Goal: Answer question/provide support: Share knowledge or assist other users

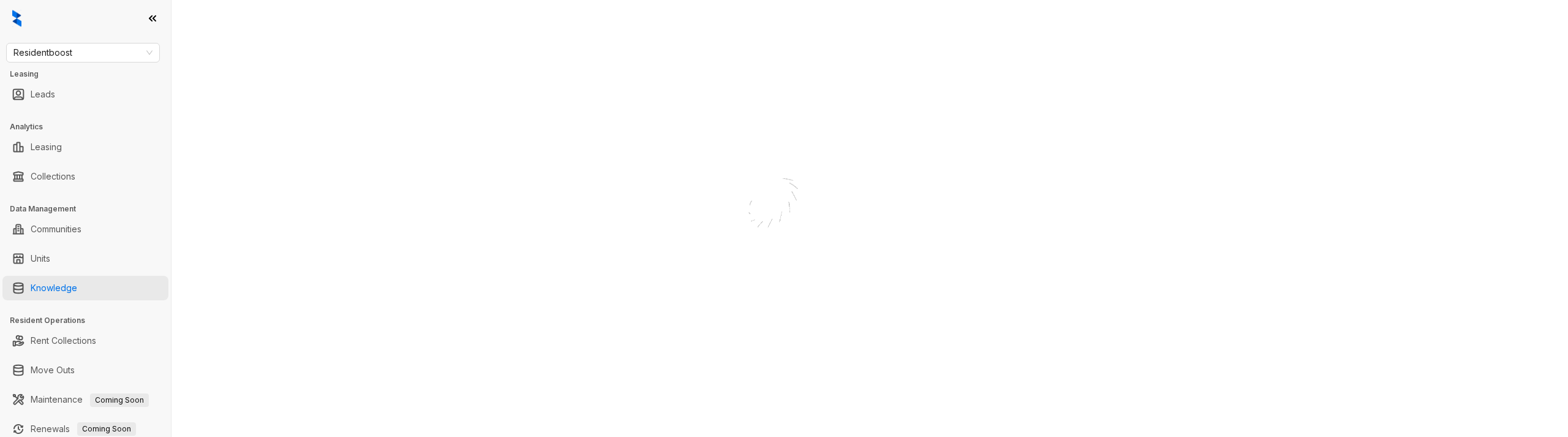
click at [61, 287] on link "Knowledge" at bounding box center [53, 288] width 46 height 25
click at [84, 53] on span "Residentboost" at bounding box center [83, 52] width 139 height 19
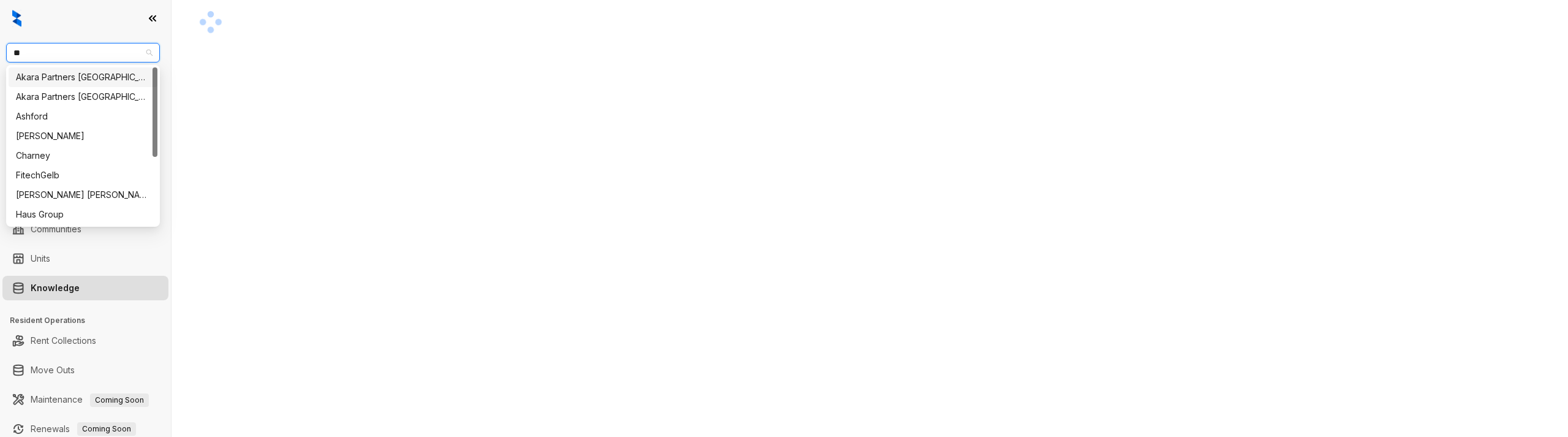
type input "***"
click at [55, 76] on div "Haus Group" at bounding box center [83, 77] width 134 height 14
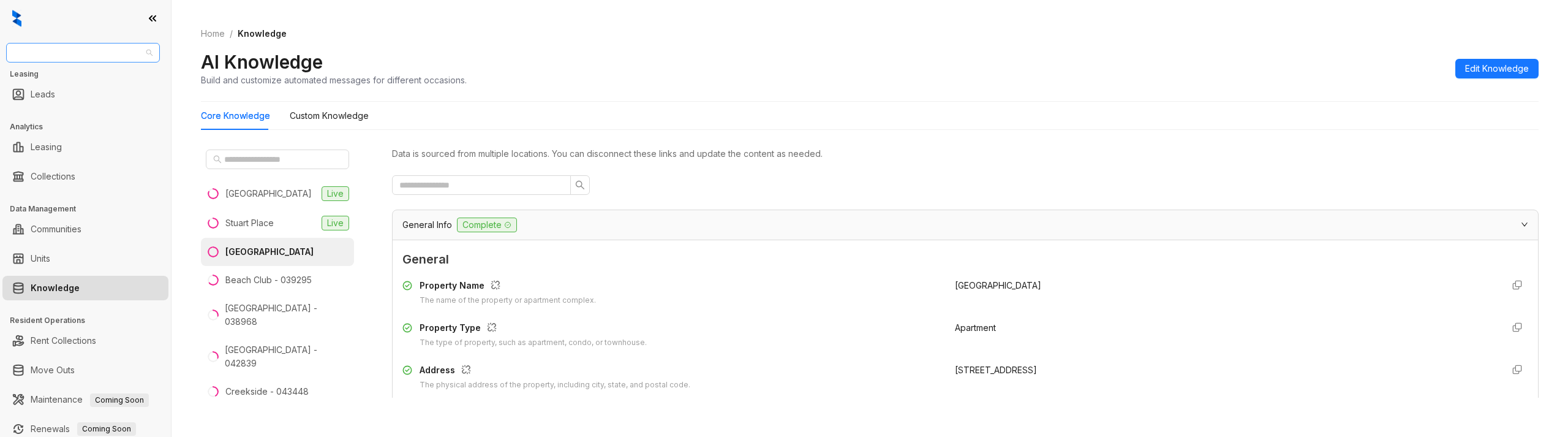
click at [123, 48] on span "Haus Group" at bounding box center [83, 52] width 139 height 19
type input "***"
click at [114, 71] on div "Air Communities" at bounding box center [83, 77] width 134 height 14
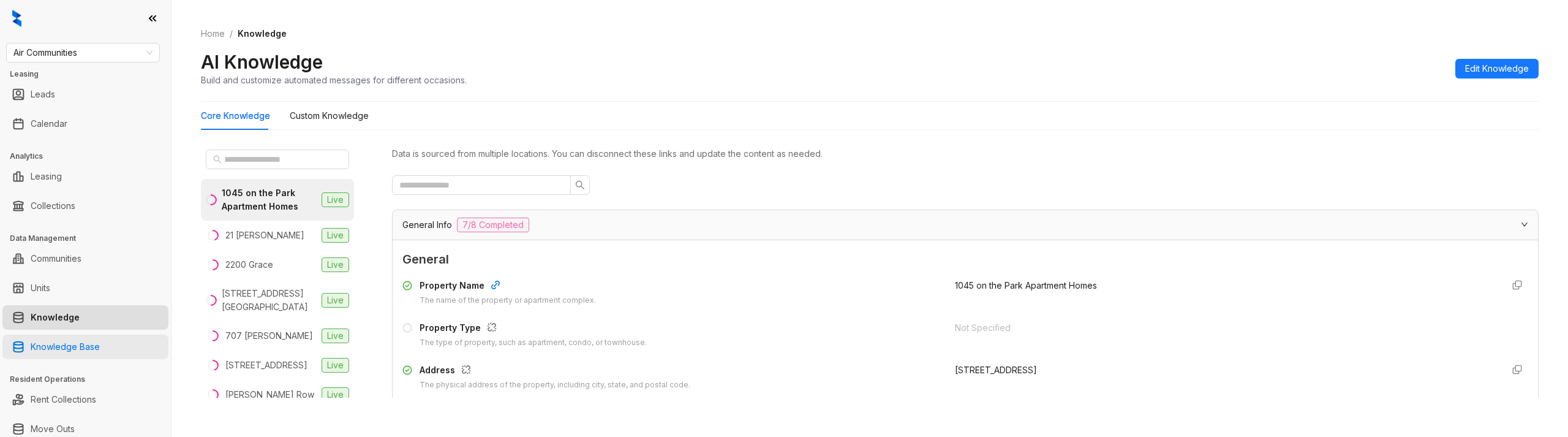
click at [79, 340] on link "Knowledge Base" at bounding box center [65, 347] width 69 height 25
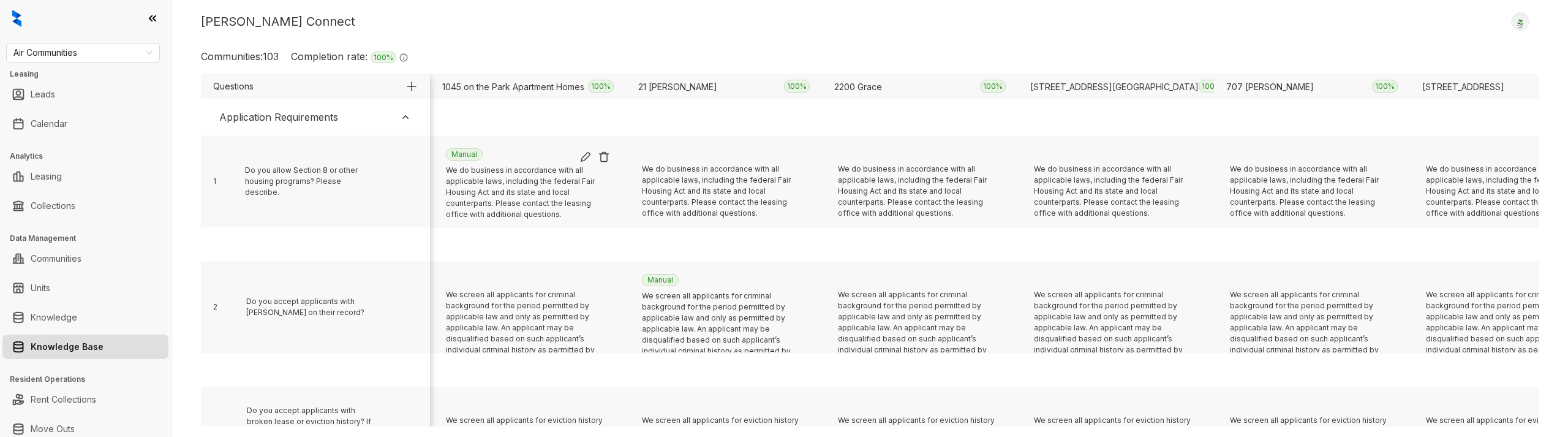
click at [583, 162] on img at bounding box center [586, 157] width 12 height 12
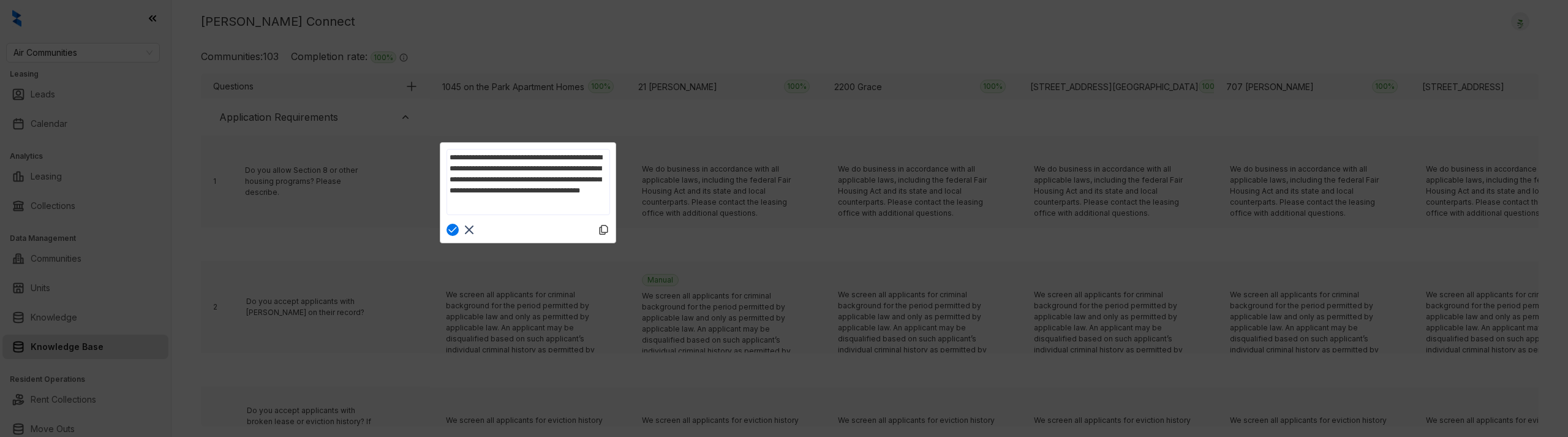
drag, startPoint x: 767, startPoint y: 41, endPoint x: 747, endPoint y: 48, distance: 21.2
click at [767, 41] on div at bounding box center [784, 218] width 1568 height 437
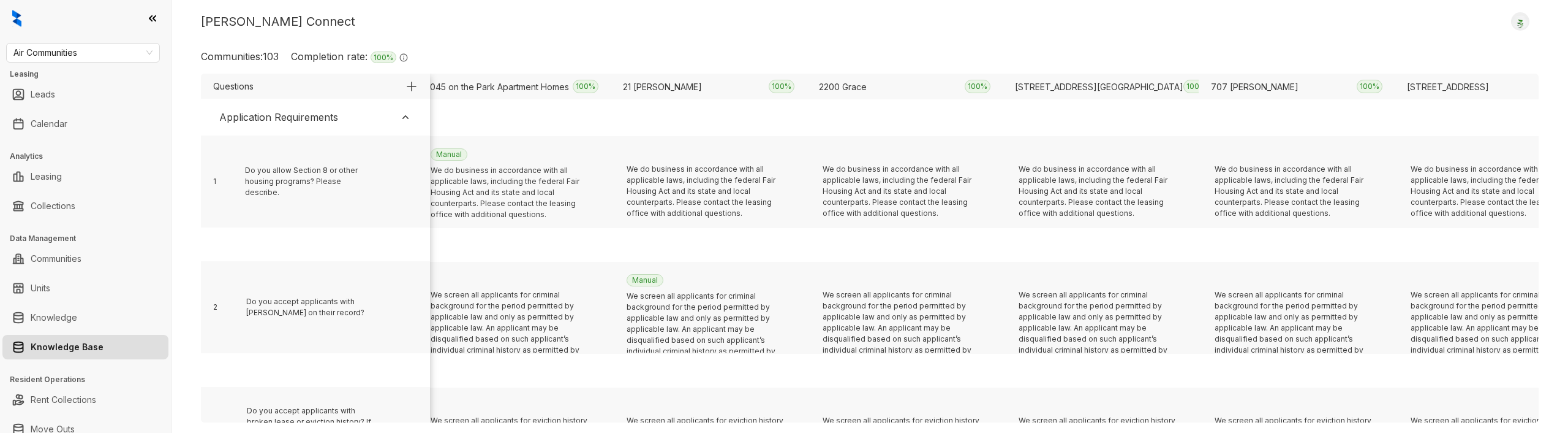
scroll to position [0, 20]
click at [100, 51] on span "Air Communities" at bounding box center [83, 52] width 139 height 19
type input "***"
click at [79, 76] on div "Haus Group" at bounding box center [83, 77] width 134 height 14
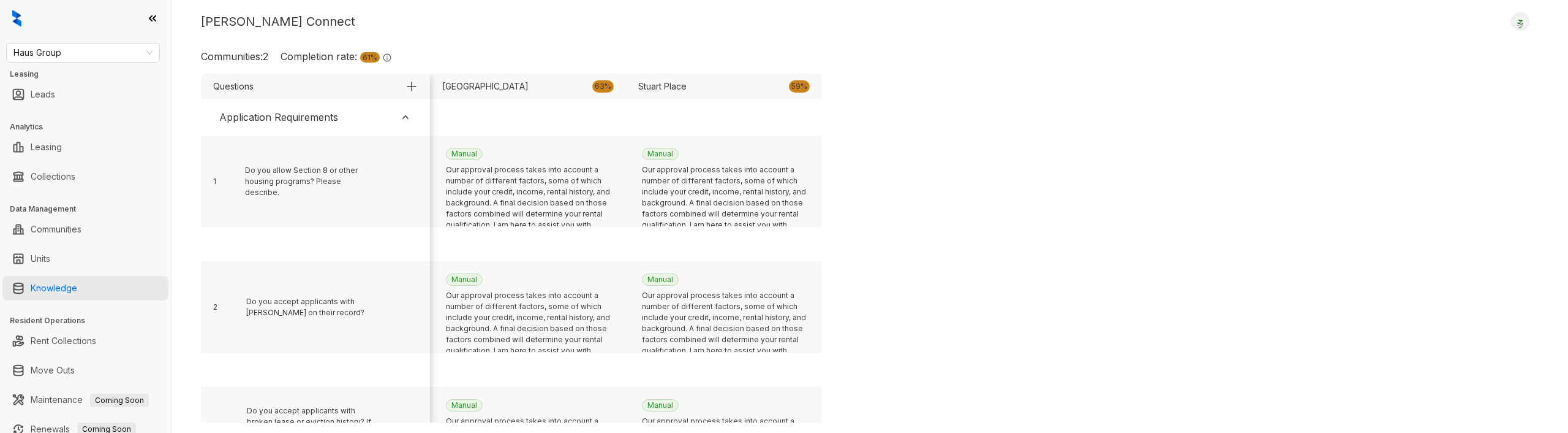
click at [66, 295] on link "Knowledge" at bounding box center [53, 288] width 46 height 25
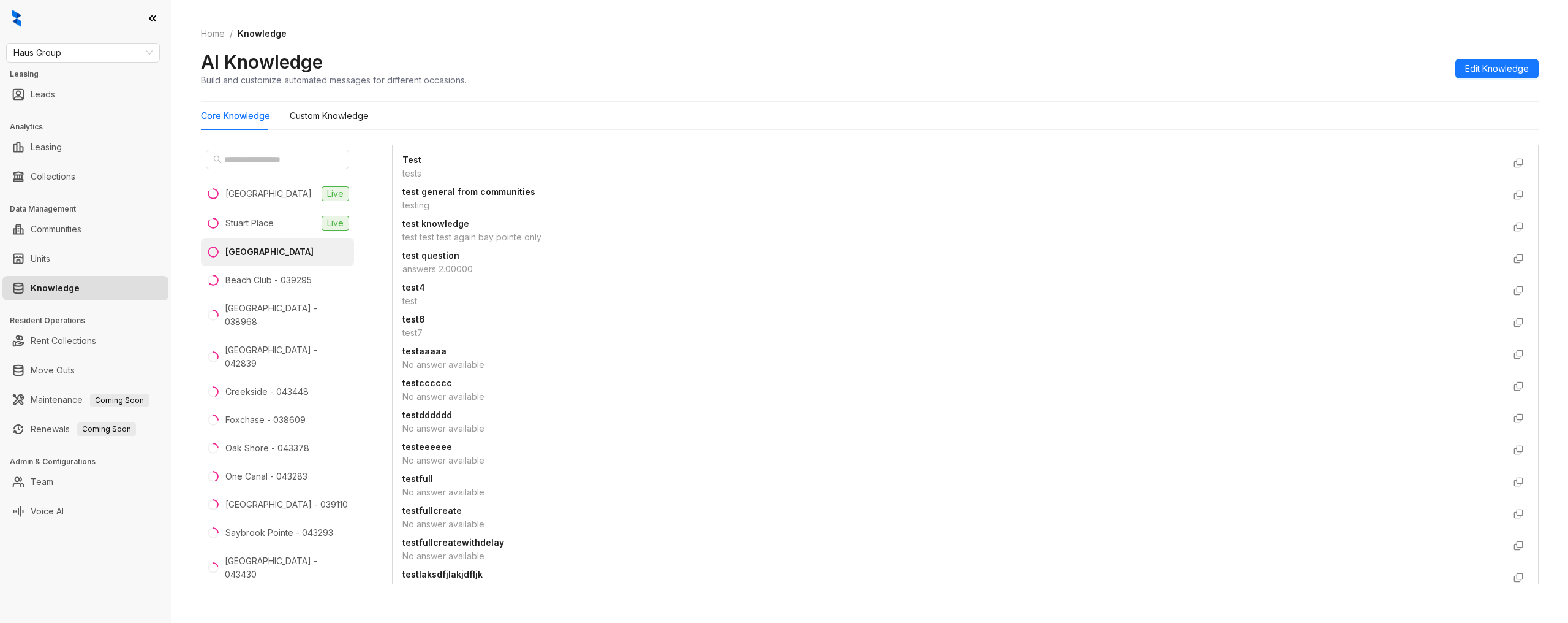
scroll to position [1345, 0]
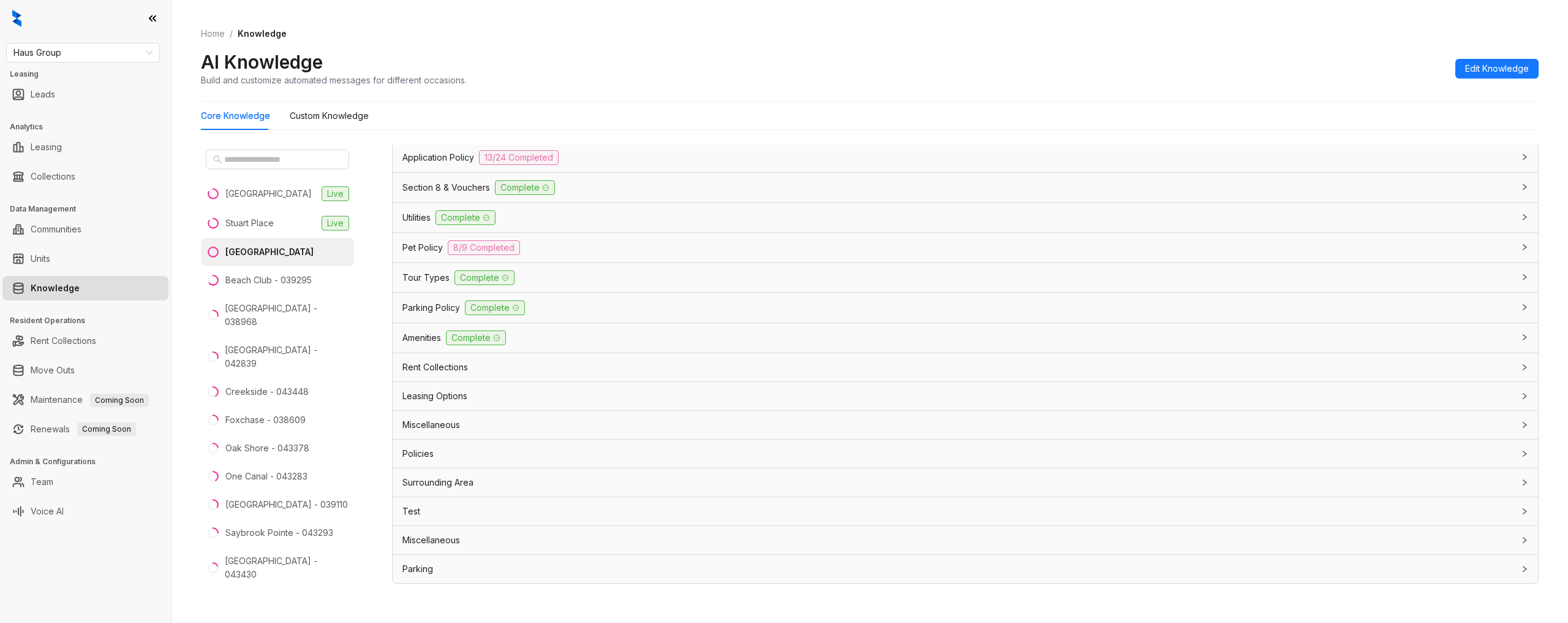
click at [420, 281] on span "Tour Types" at bounding box center [426, 278] width 47 height 14
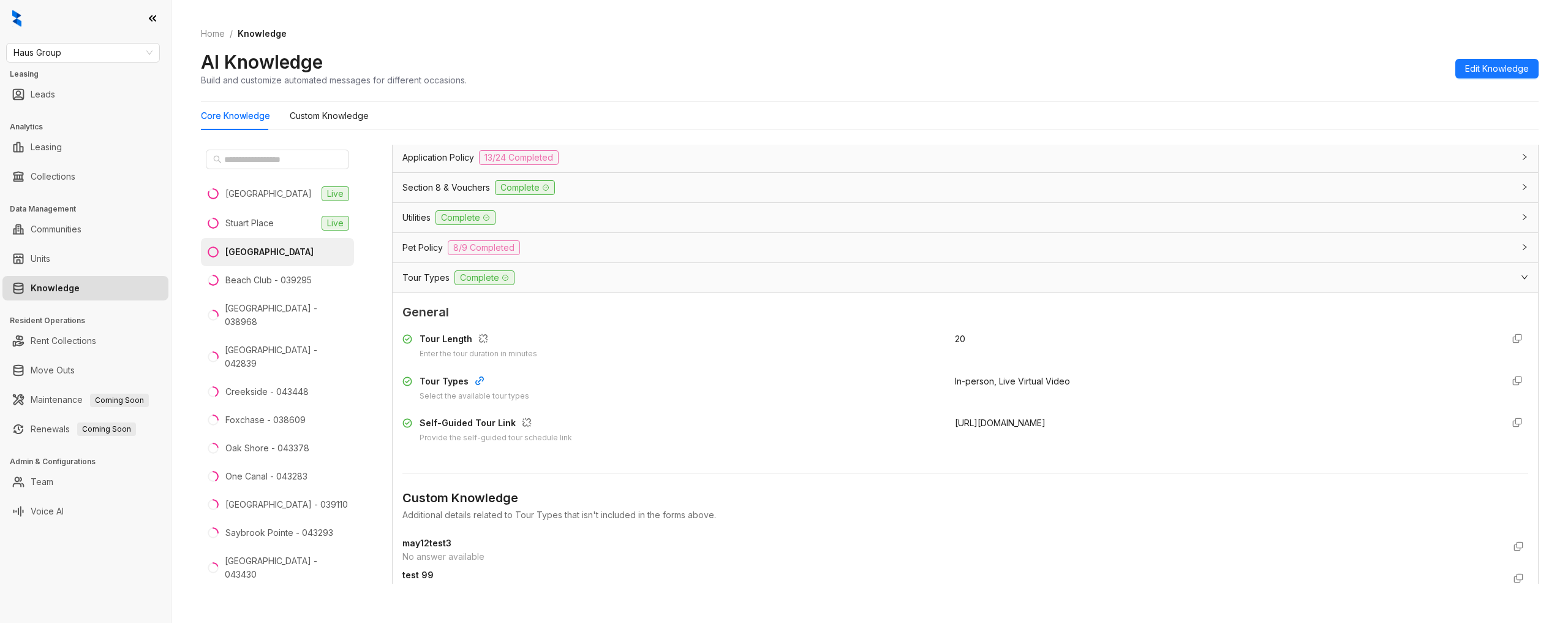
click at [422, 286] on div "Tour Types Complete" at bounding box center [966, 278] width 1146 height 30
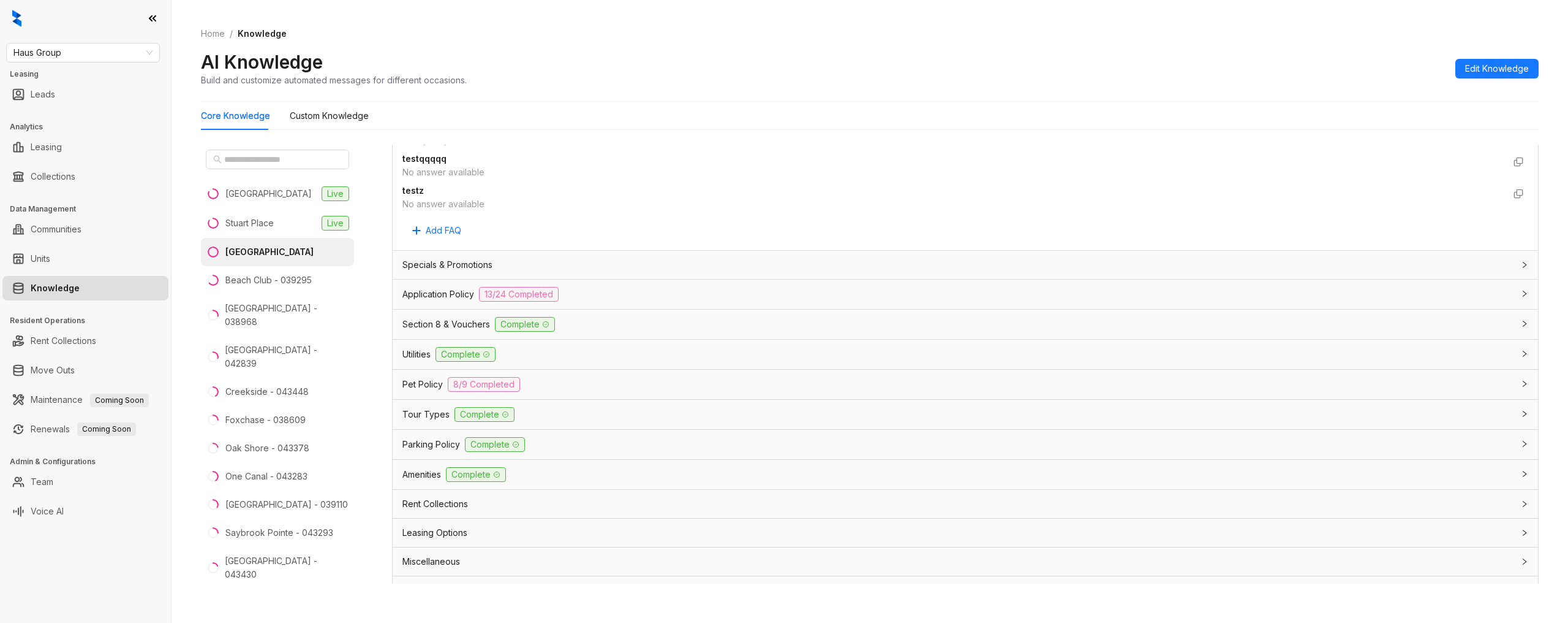
scroll to position [1207, 0]
drag, startPoint x: 427, startPoint y: 195, endPoint x: 417, endPoint y: 193, distance: 10.2
click at [426, 195] on span "testz" at bounding box center [953, 192] width 1101 height 14
click at [415, 193] on strong "testz" at bounding box center [413, 191] width 21 height 10
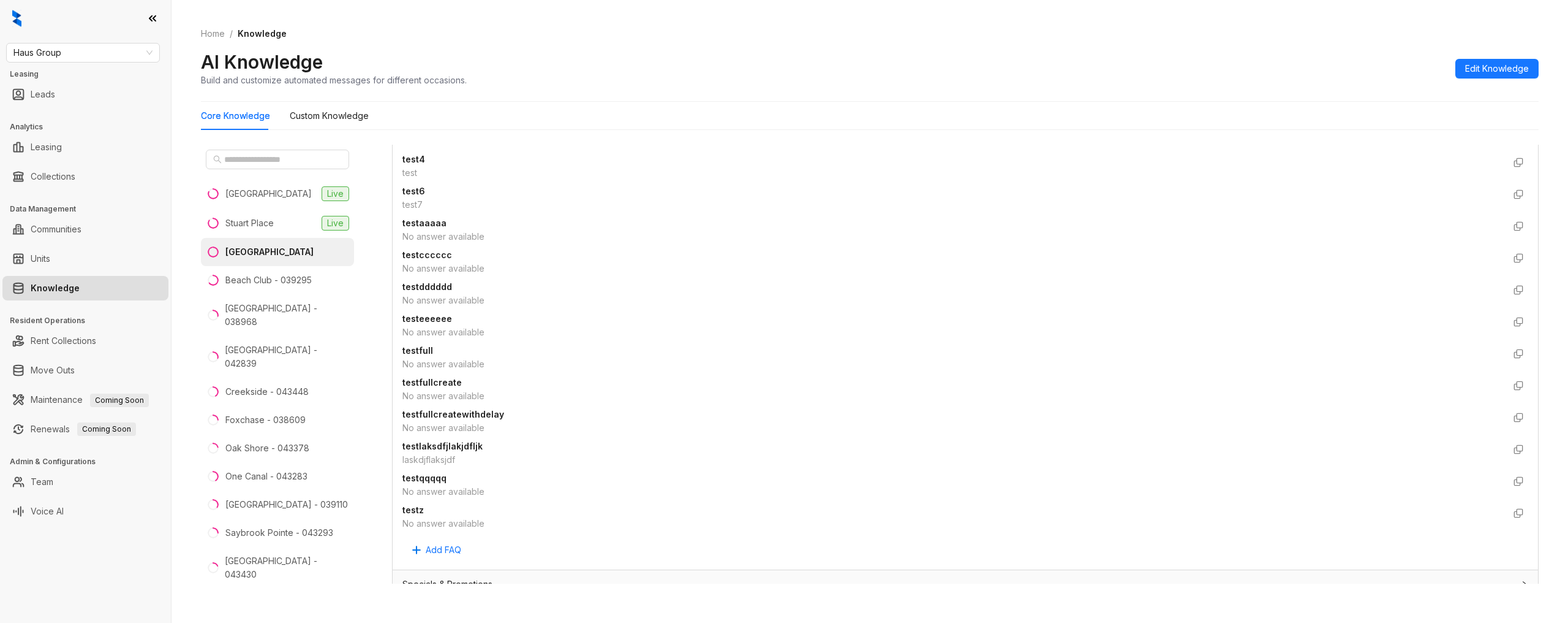
scroll to position [870, 0]
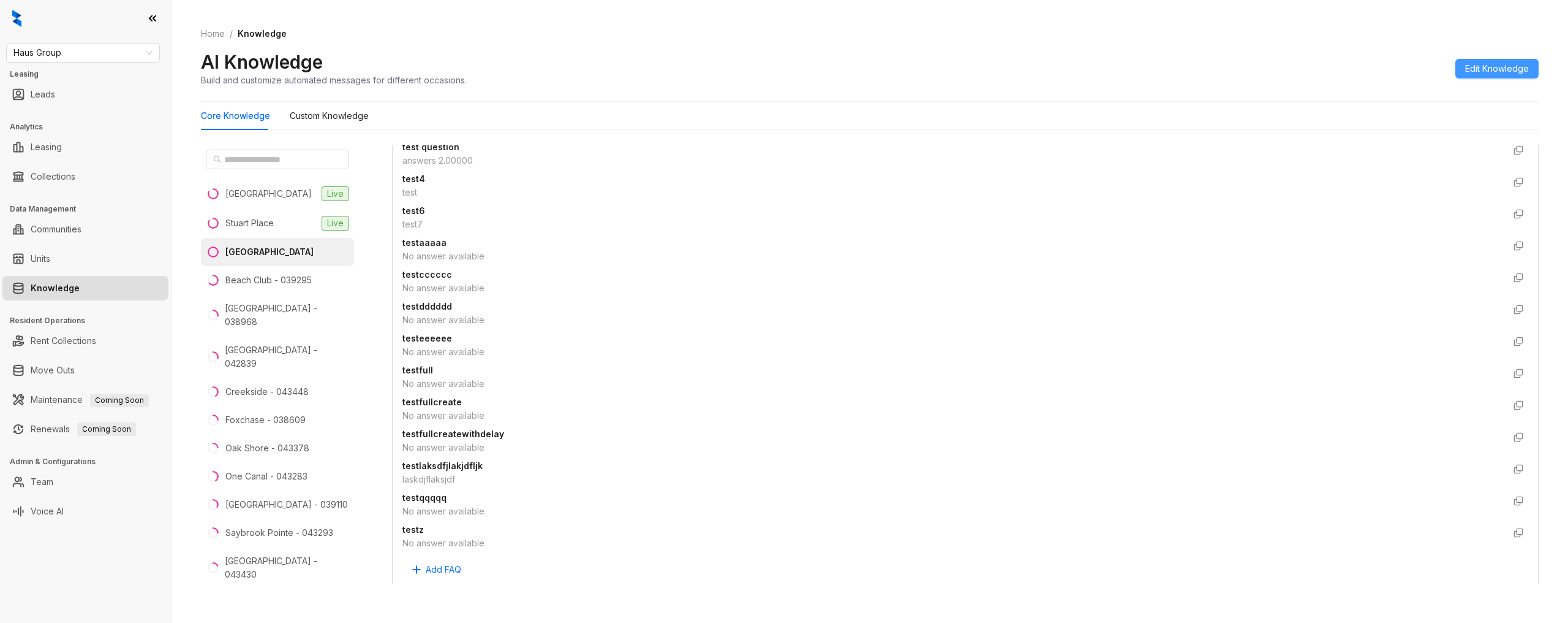
click at [1498, 71] on span "Edit Knowledge" at bounding box center [1497, 69] width 63 height 14
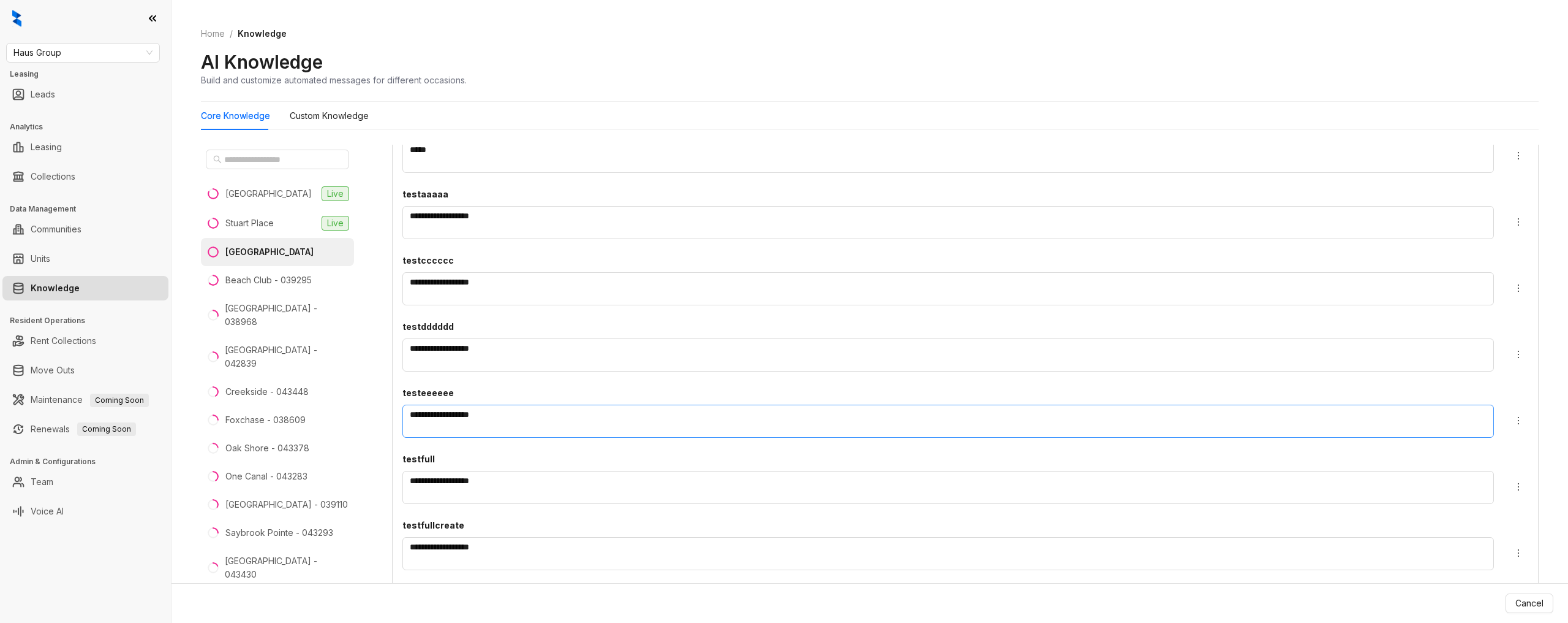
scroll to position [1531, 0]
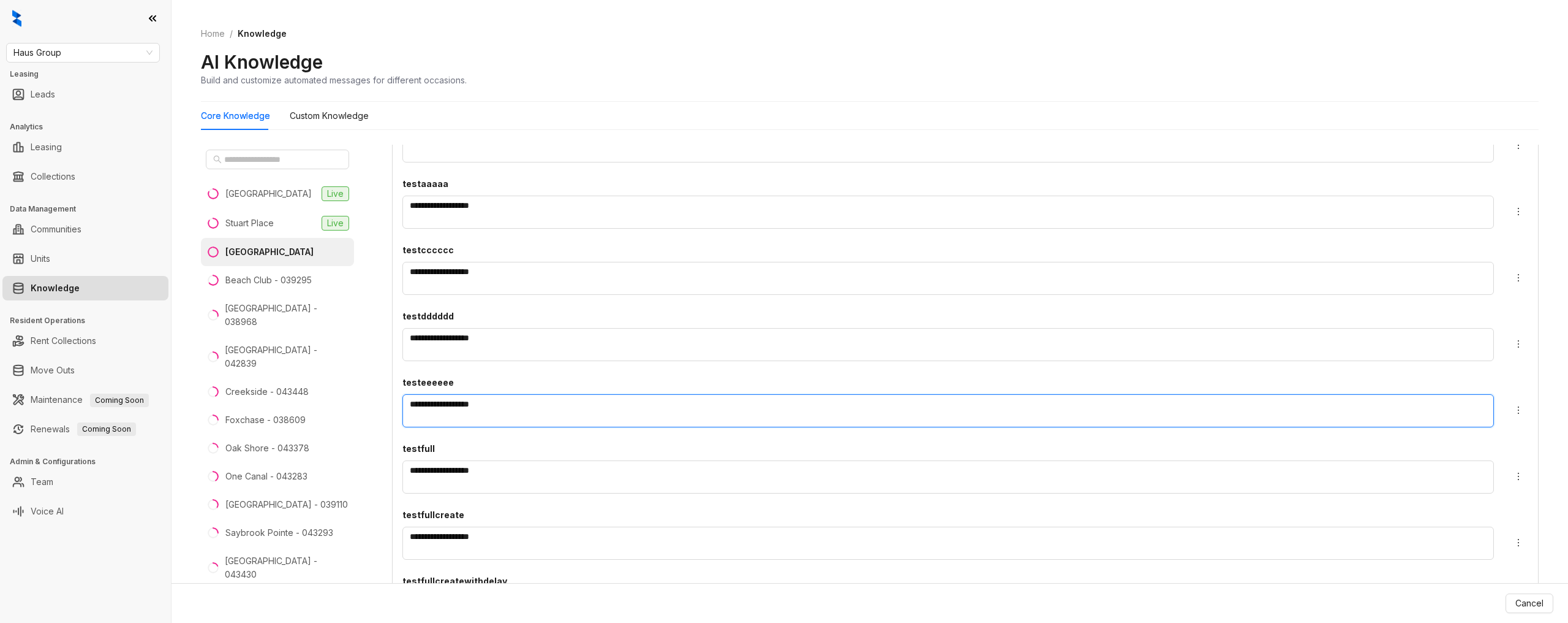
type textarea "**********"
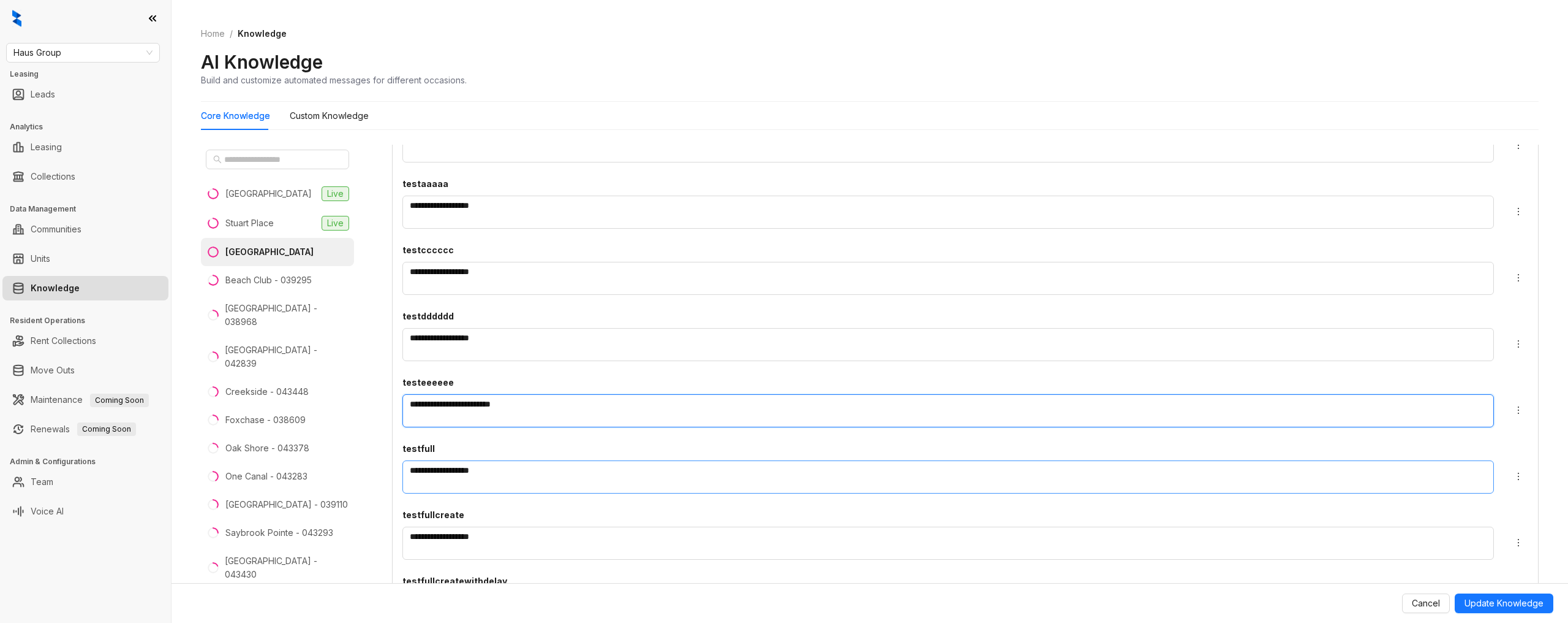
type textarea "**********"
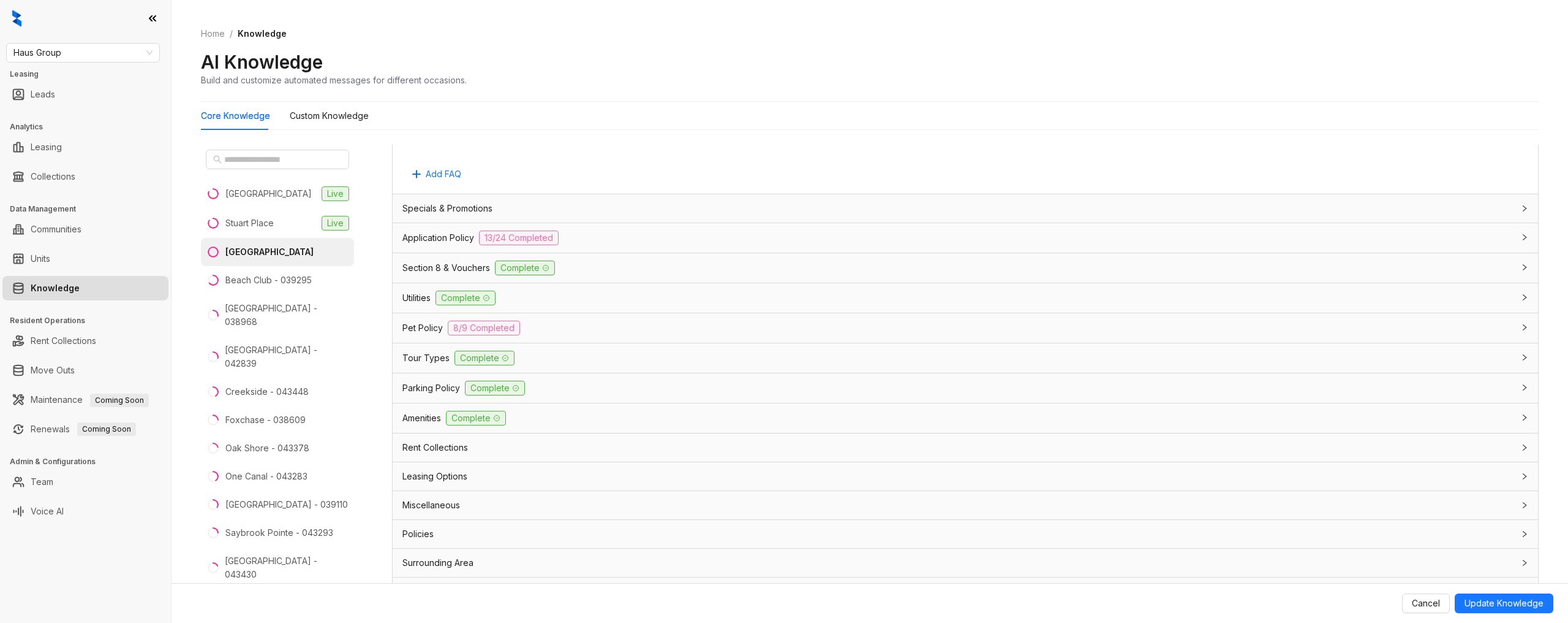
scroll to position [2120, 0]
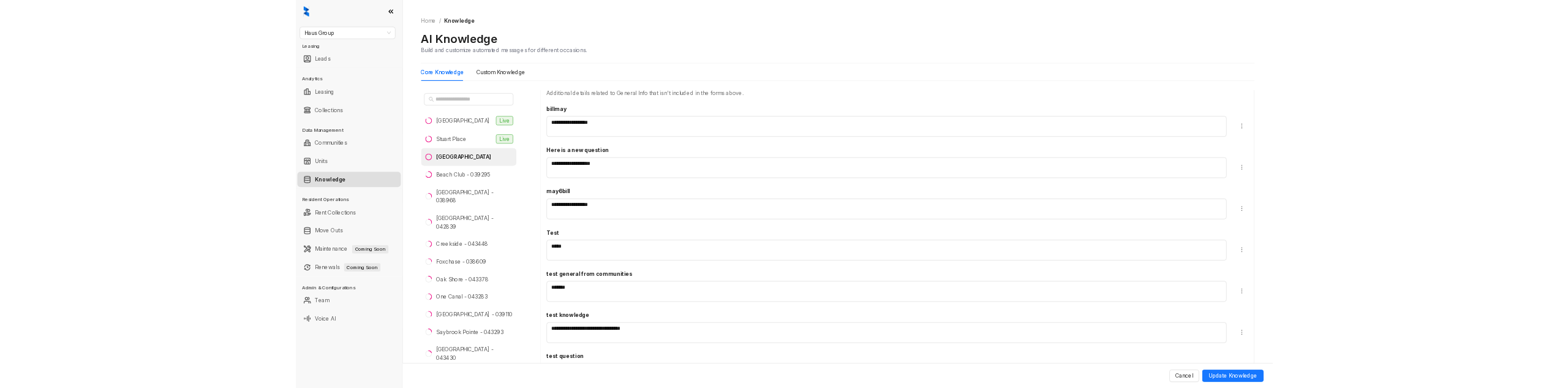
scroll to position [1010, 0]
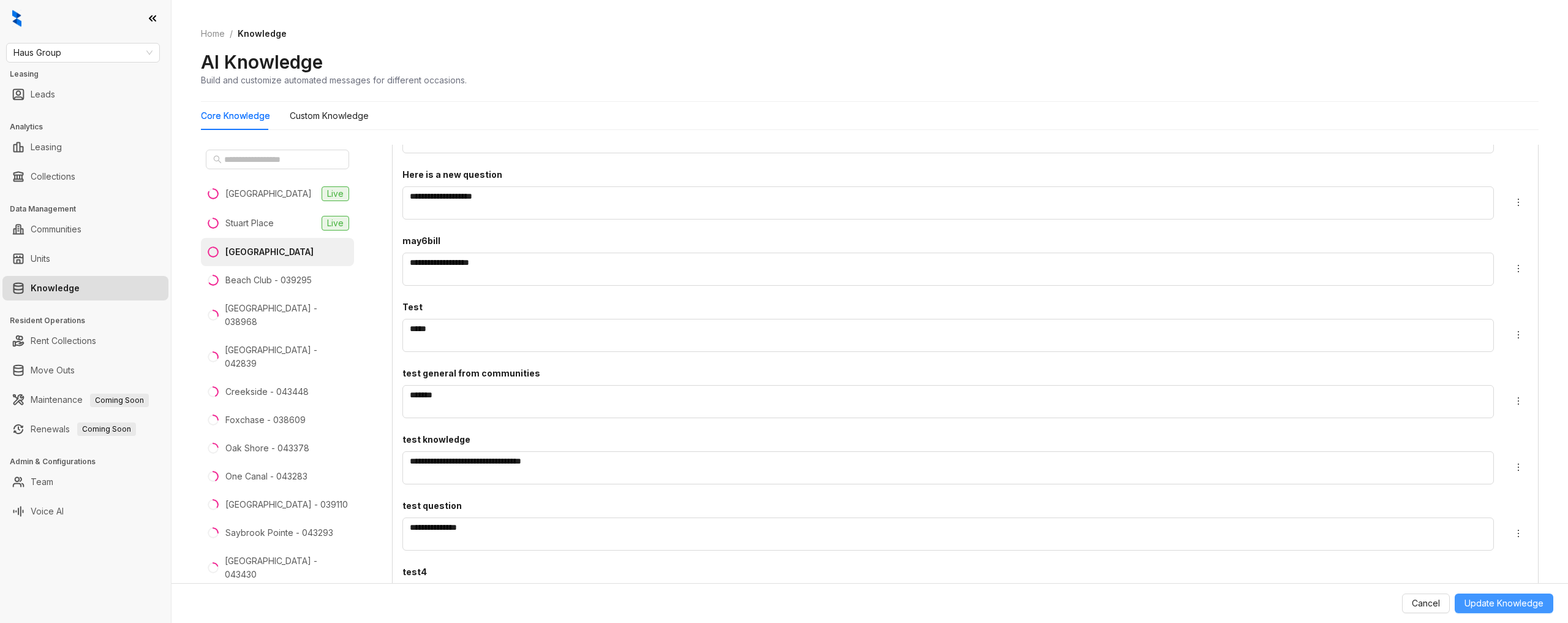
click at [1468, 432] on span "Update Knowledge" at bounding box center [1504, 604] width 79 height 14
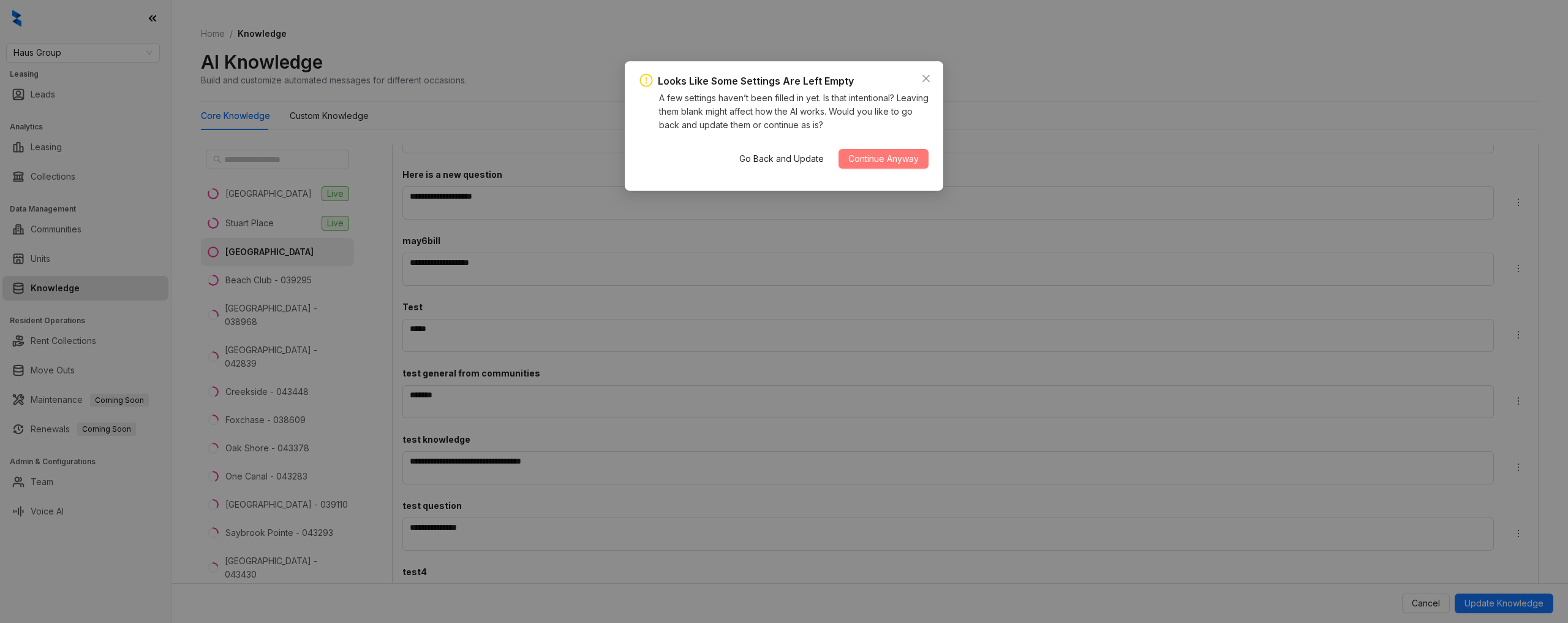
click at [880, 162] on span "Continue Anyway" at bounding box center [883, 159] width 70 height 14
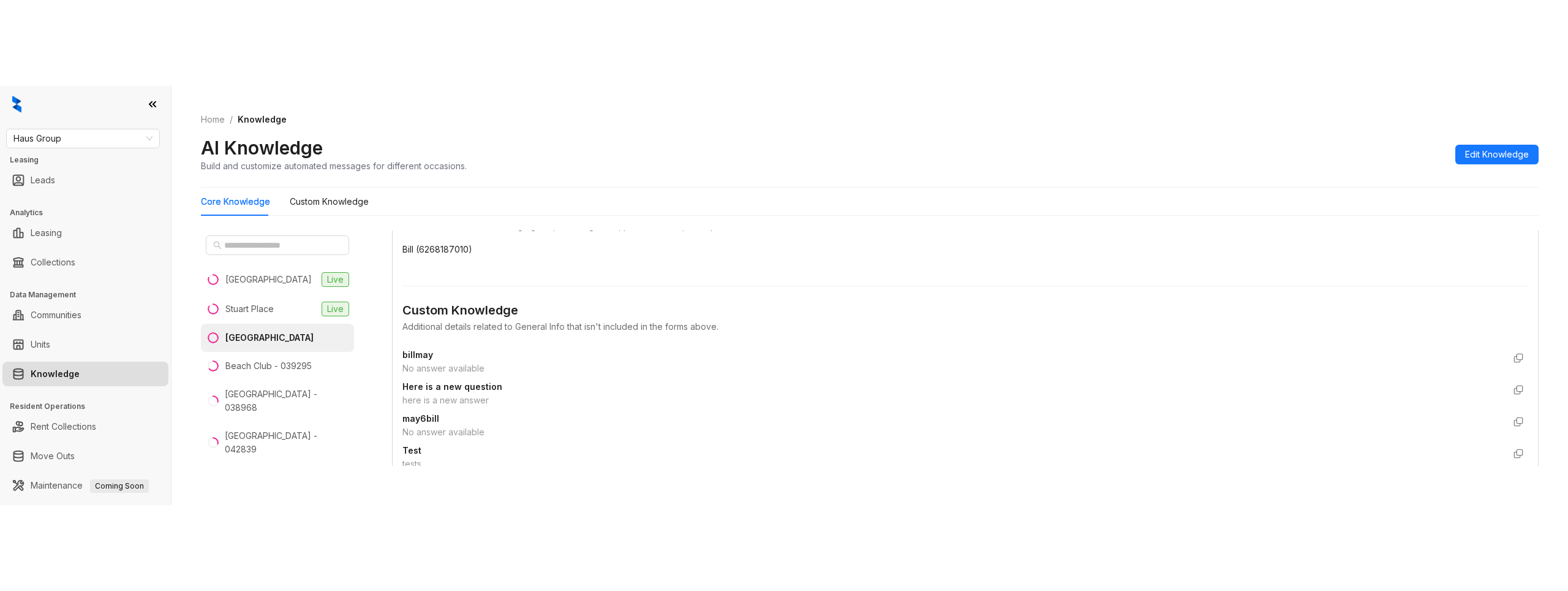
scroll to position [566, 0]
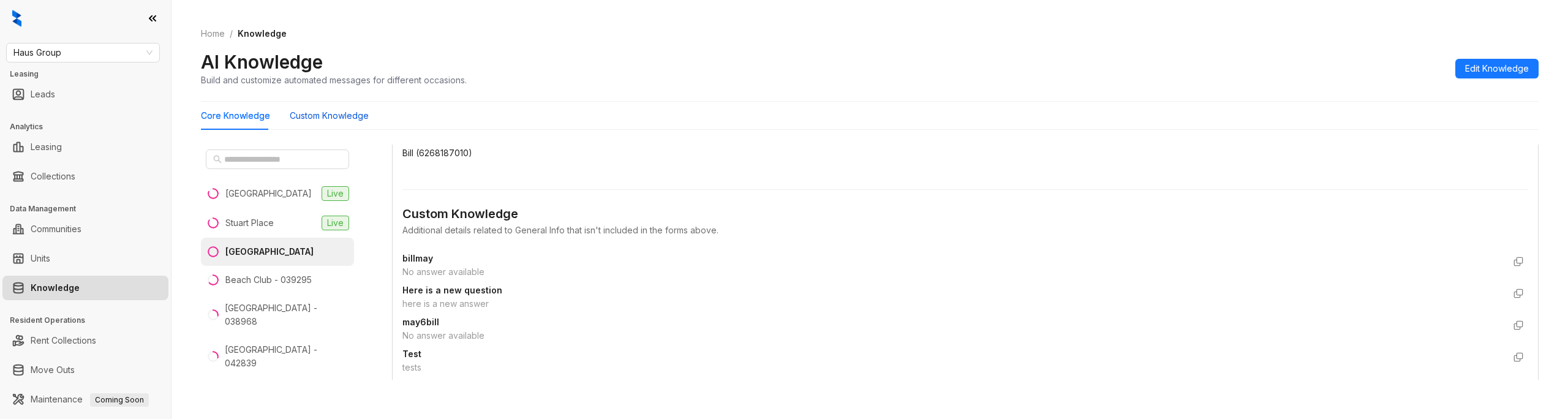
click at [328, 119] on Knowledge "Custom Knowledge" at bounding box center [329, 116] width 79 height 14
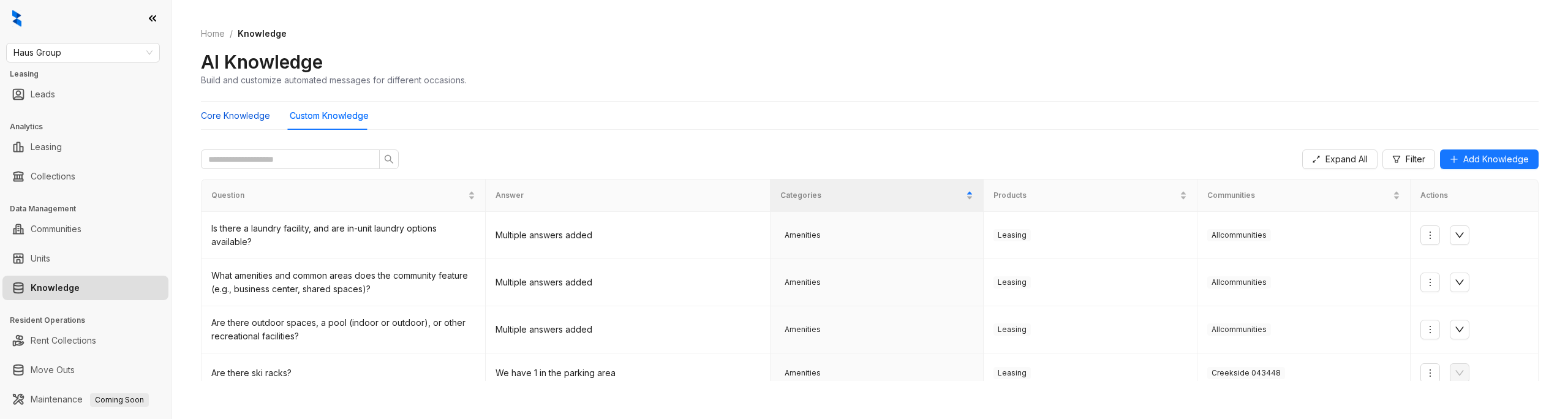
click at [254, 121] on Knowledge "Core Knowledge" at bounding box center [235, 116] width 69 height 14
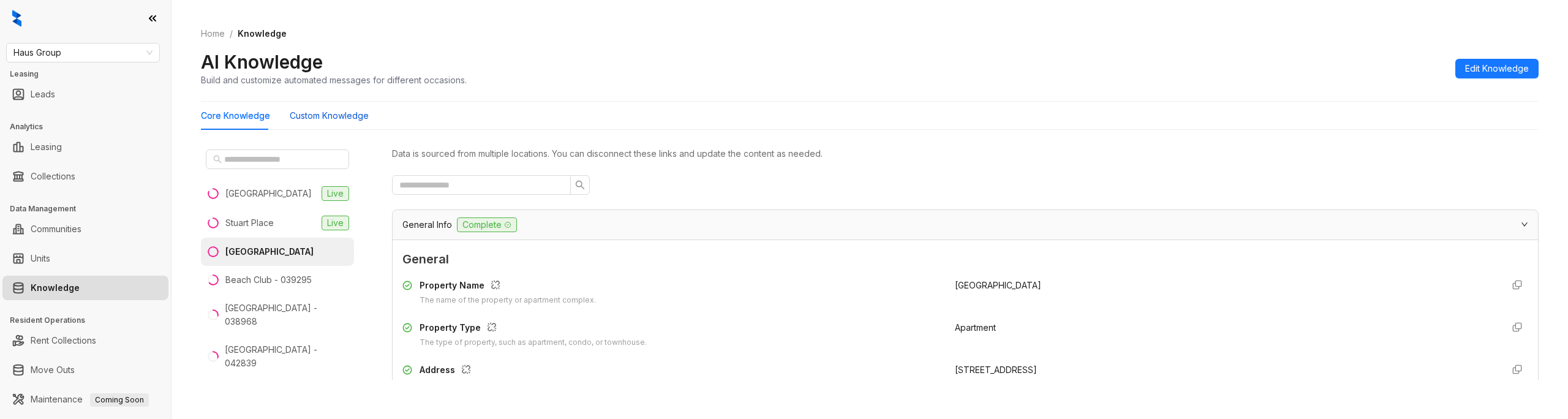
click at [333, 120] on Knowledge "Custom Knowledge" at bounding box center [329, 116] width 79 height 14
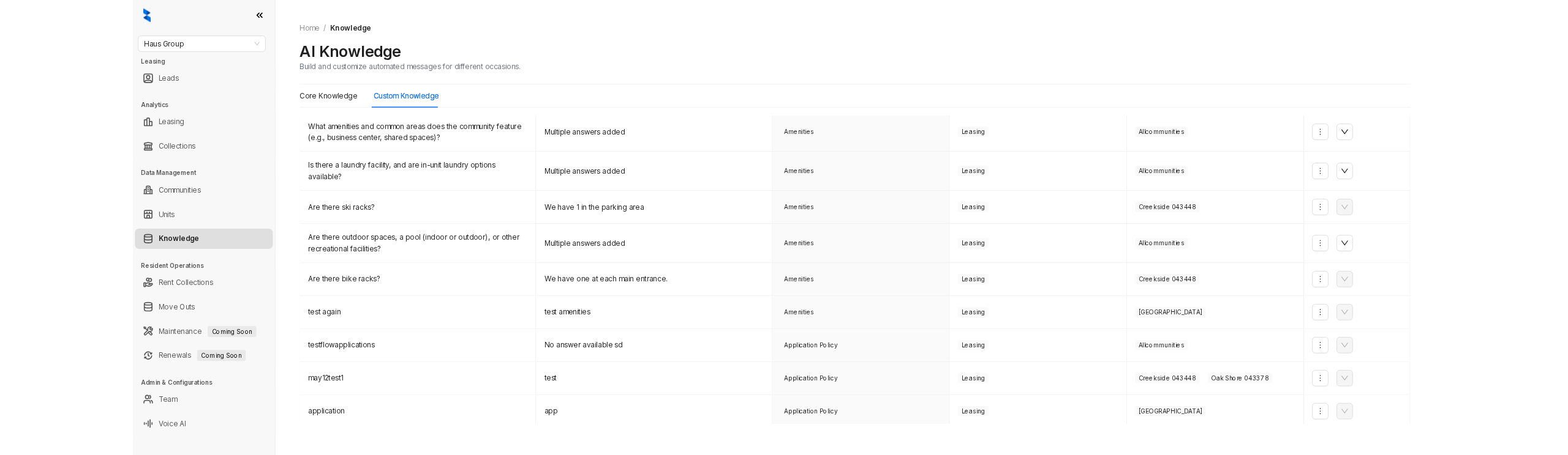
scroll to position [77, 0]
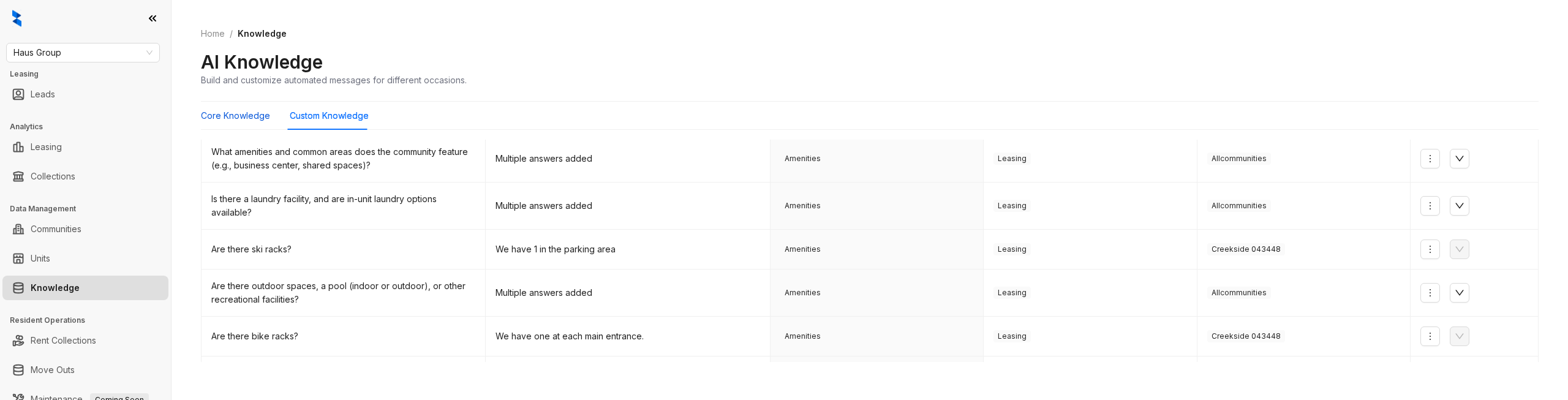
click at [227, 120] on Knowledge "Core Knowledge" at bounding box center [235, 116] width 69 height 14
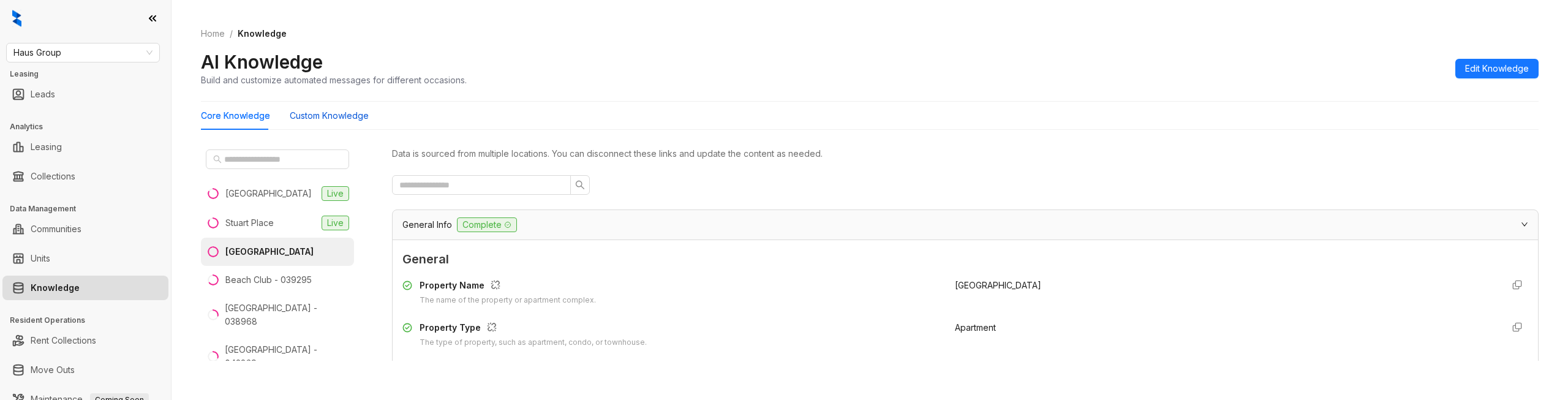
click at [341, 121] on Knowledge "Custom Knowledge" at bounding box center [329, 116] width 79 height 14
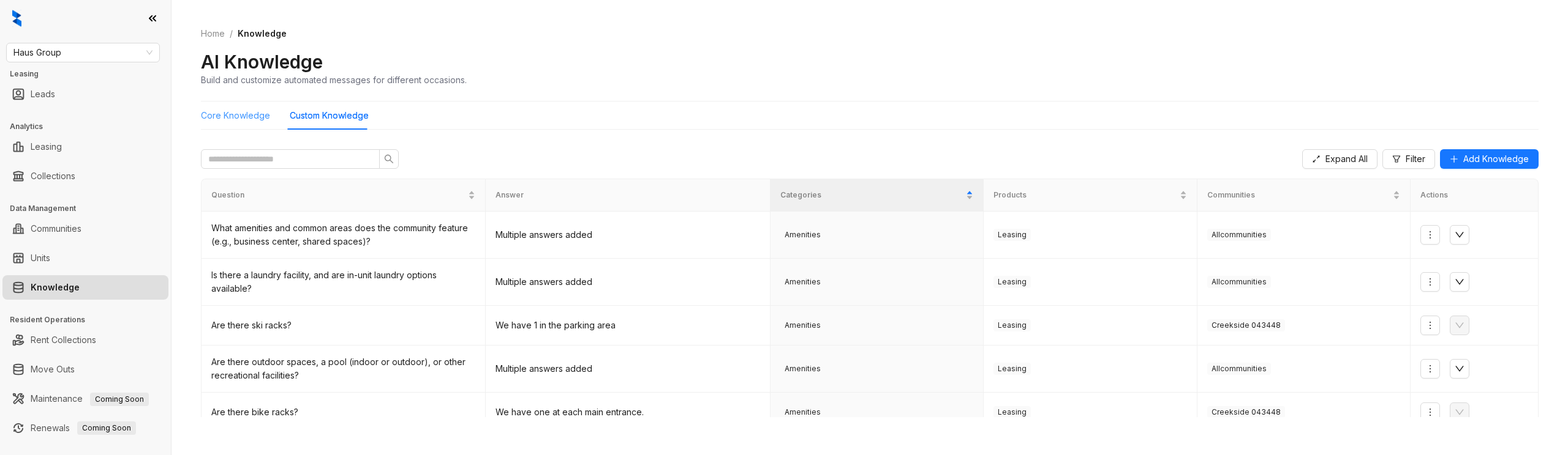
click at [239, 102] on div "Core Knowledge" at bounding box center [235, 115] width 69 height 28
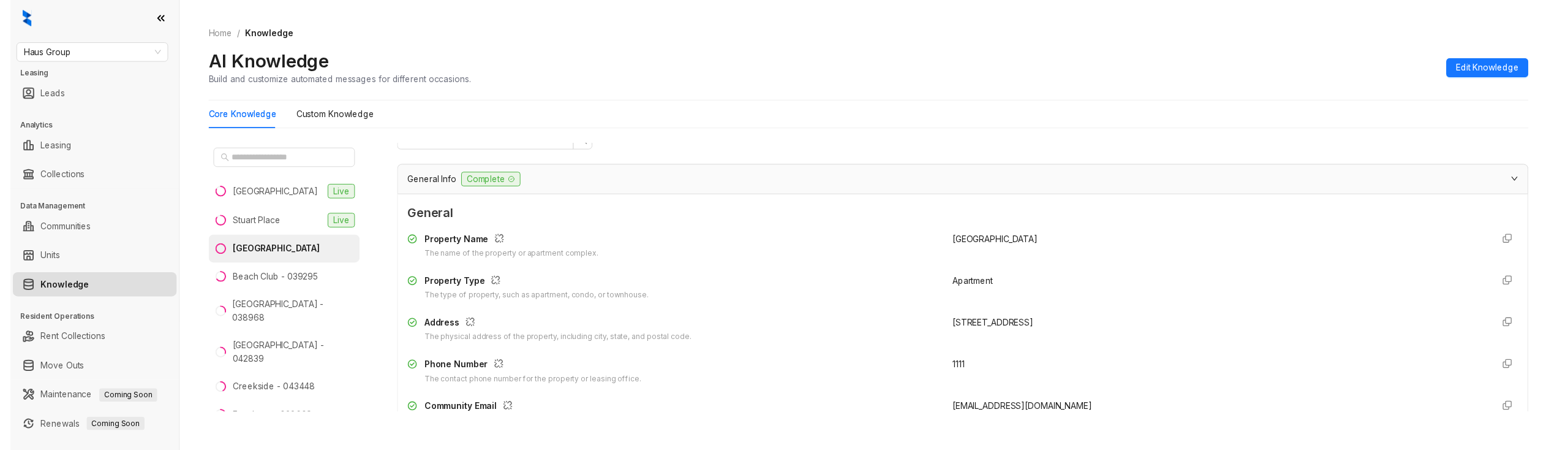
scroll to position [66, 0]
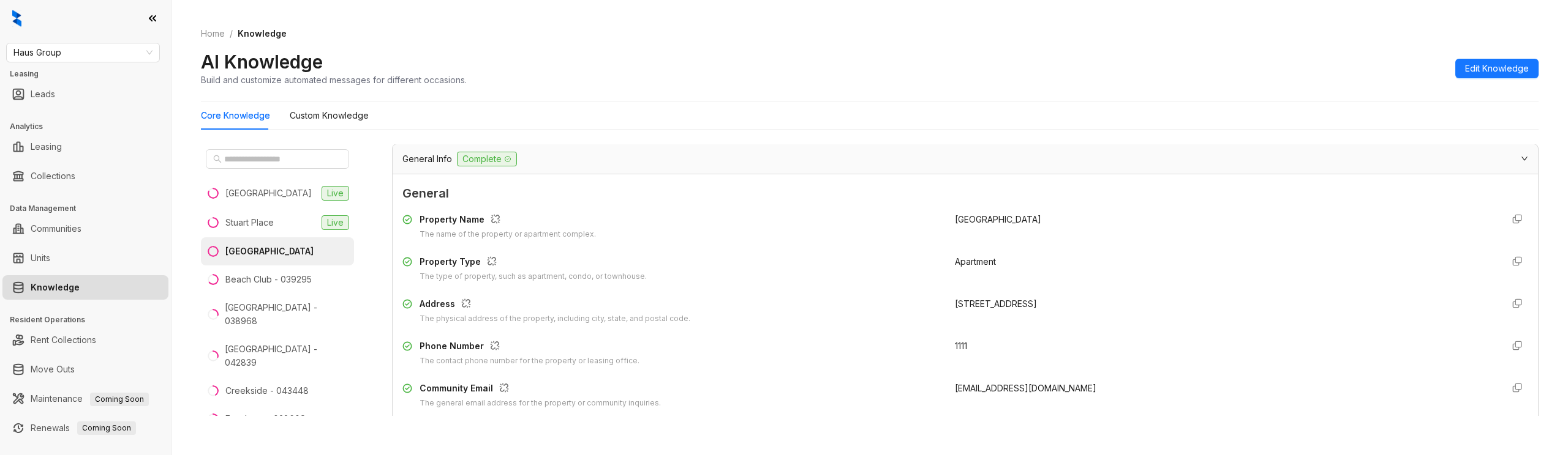
drag, startPoint x: 616, startPoint y: 163, endPoint x: 608, endPoint y: 171, distance: 11.3
click at [616, 163] on div "General Info Complete" at bounding box center [958, 159] width 1111 height 14
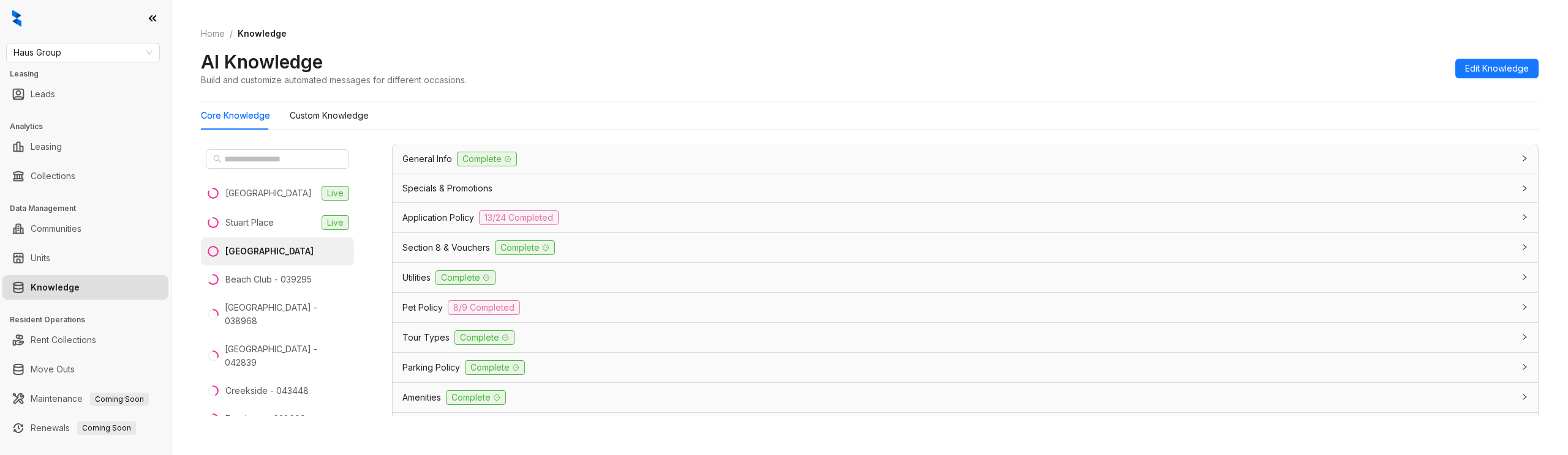
click at [456, 253] on span "Section 8 & Vouchers" at bounding box center [446, 248] width 88 height 14
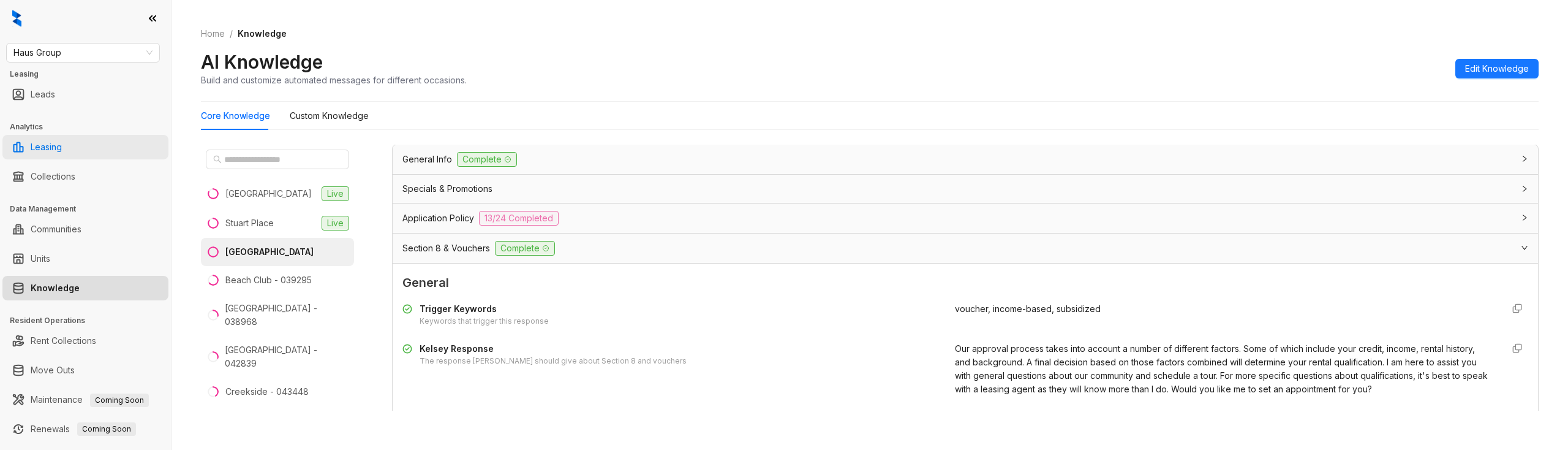
click at [40, 146] on link "Leasing" at bounding box center [46, 147] width 31 height 25
select select "******"
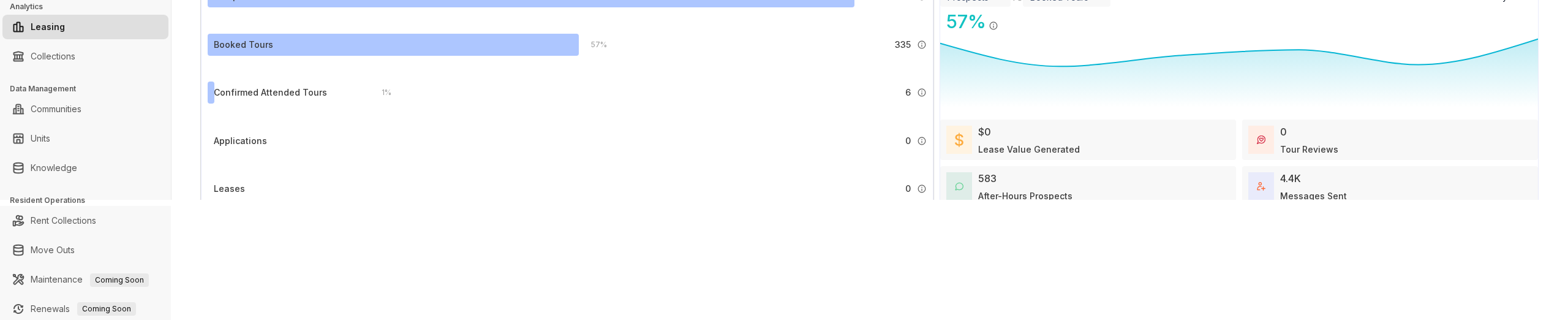
scroll to position [153, 0]
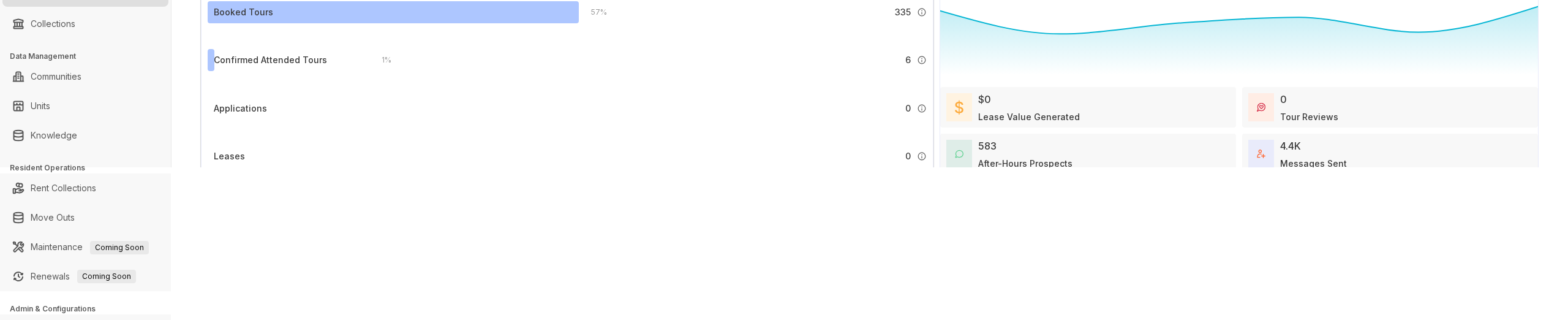
click at [60, 123] on ul "Knowledge" at bounding box center [86, 135] width 171 height 30
click at [59, 134] on link "Knowledge" at bounding box center [53, 135] width 46 height 25
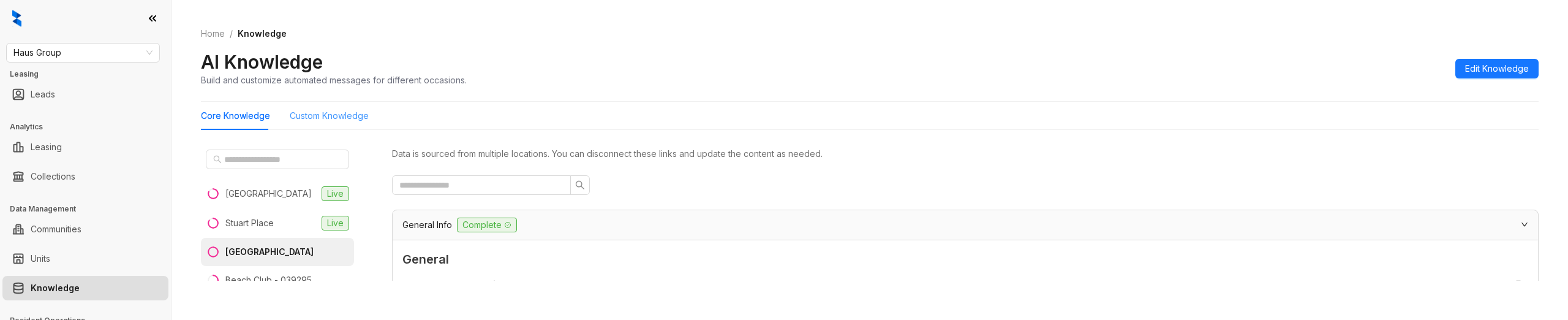
click at [341, 109] on div "Custom Knowledge" at bounding box center [329, 115] width 79 height 28
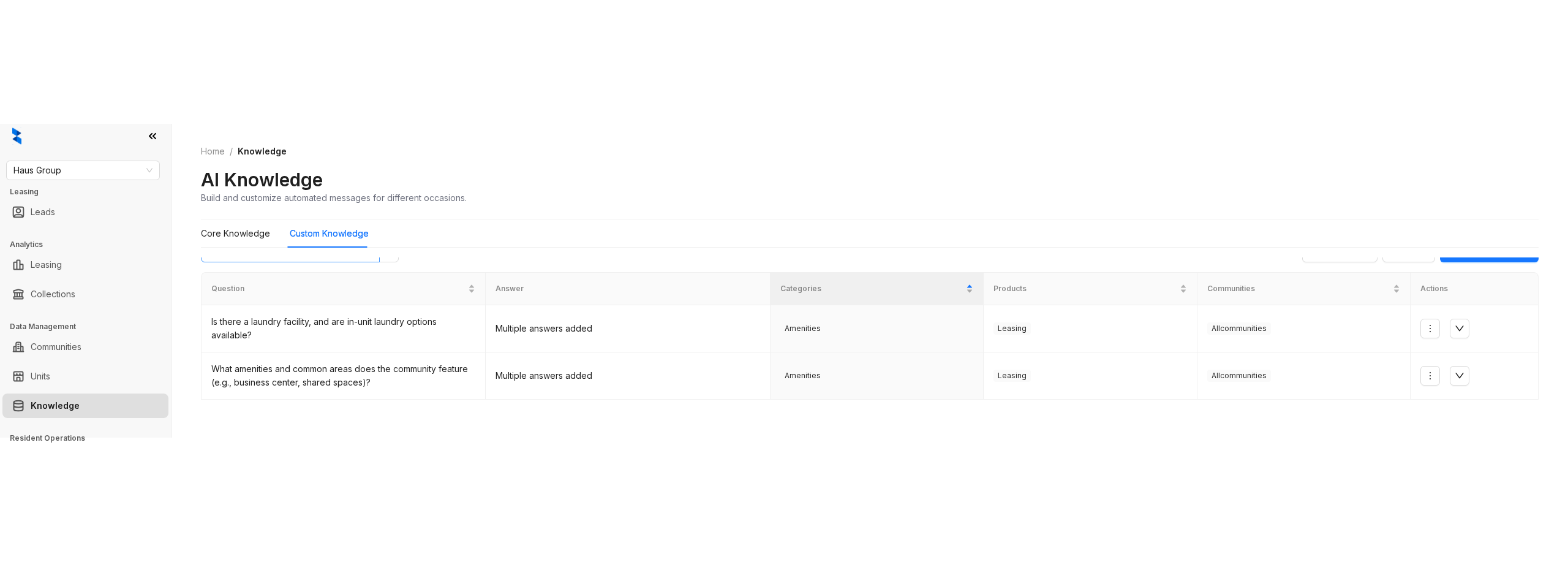
scroll to position [7, 0]
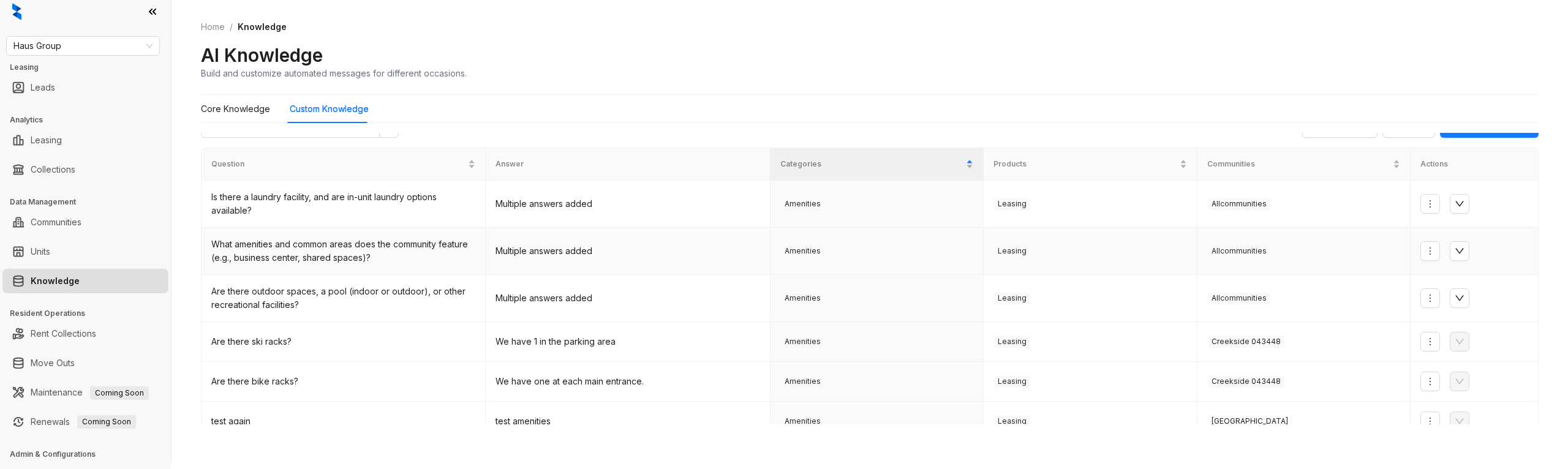
click at [357, 248] on div "What amenities and common areas does the community feature (e.g., business cent…" at bounding box center [343, 250] width 264 height 27
click at [239, 115] on Knowledge "Core Knowledge" at bounding box center [235, 109] width 69 height 14
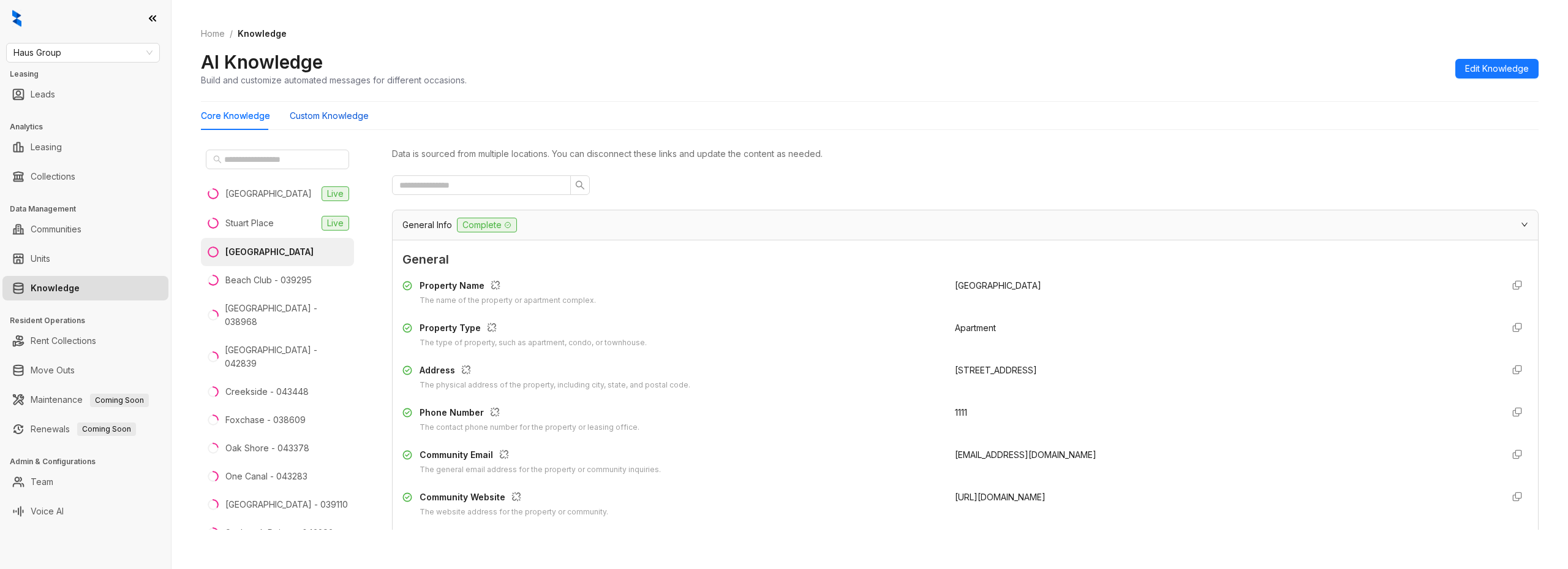
click at [324, 119] on Knowledge "Custom Knowledge" at bounding box center [329, 116] width 79 height 14
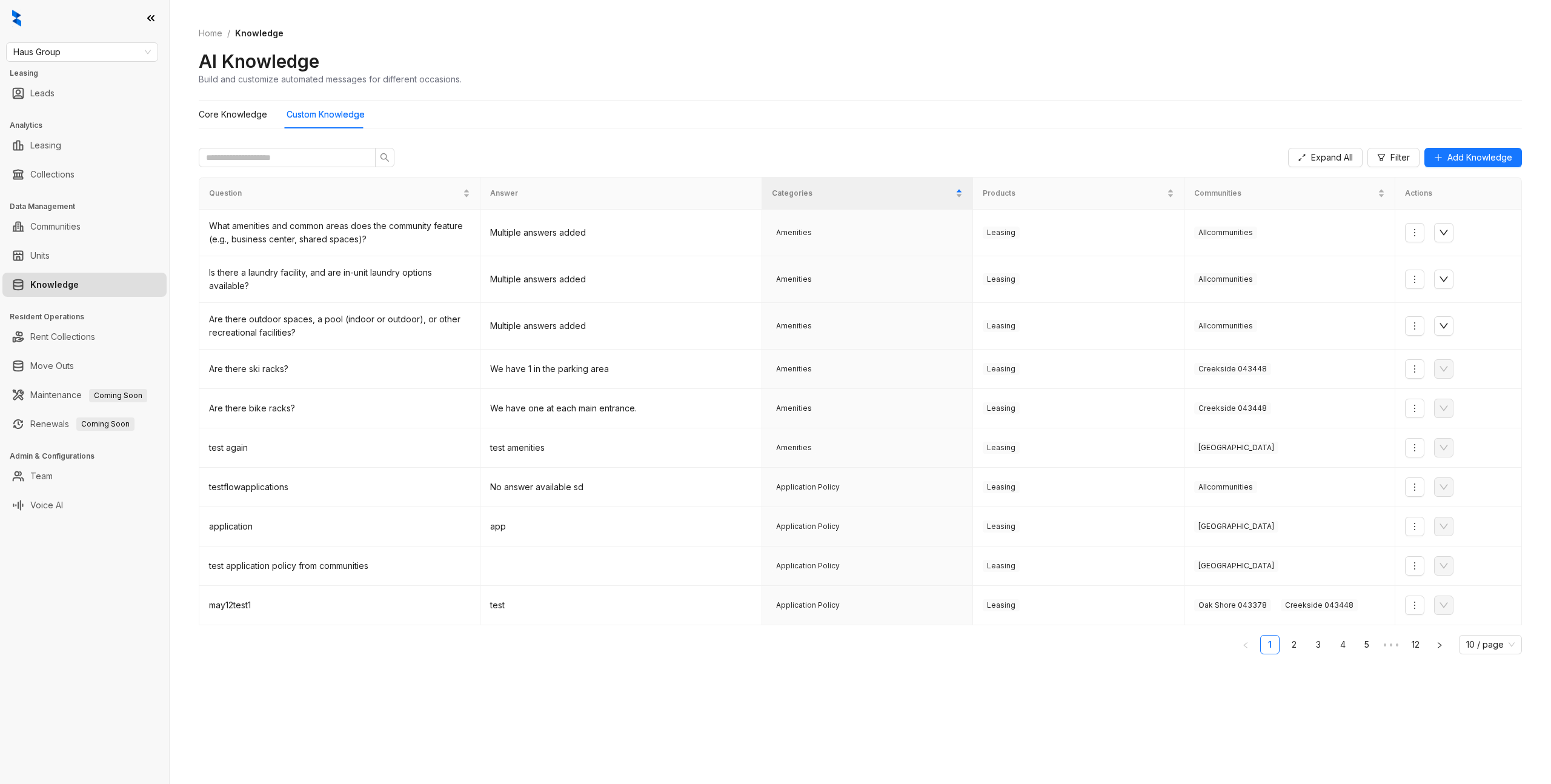
click at [655, 138] on div "Expand All Filter Add Knowledge" at bounding box center [860, 157] width 1324 height 39
click at [220, 115] on Knowledge "Core Knowledge" at bounding box center [233, 115] width 68 height 14
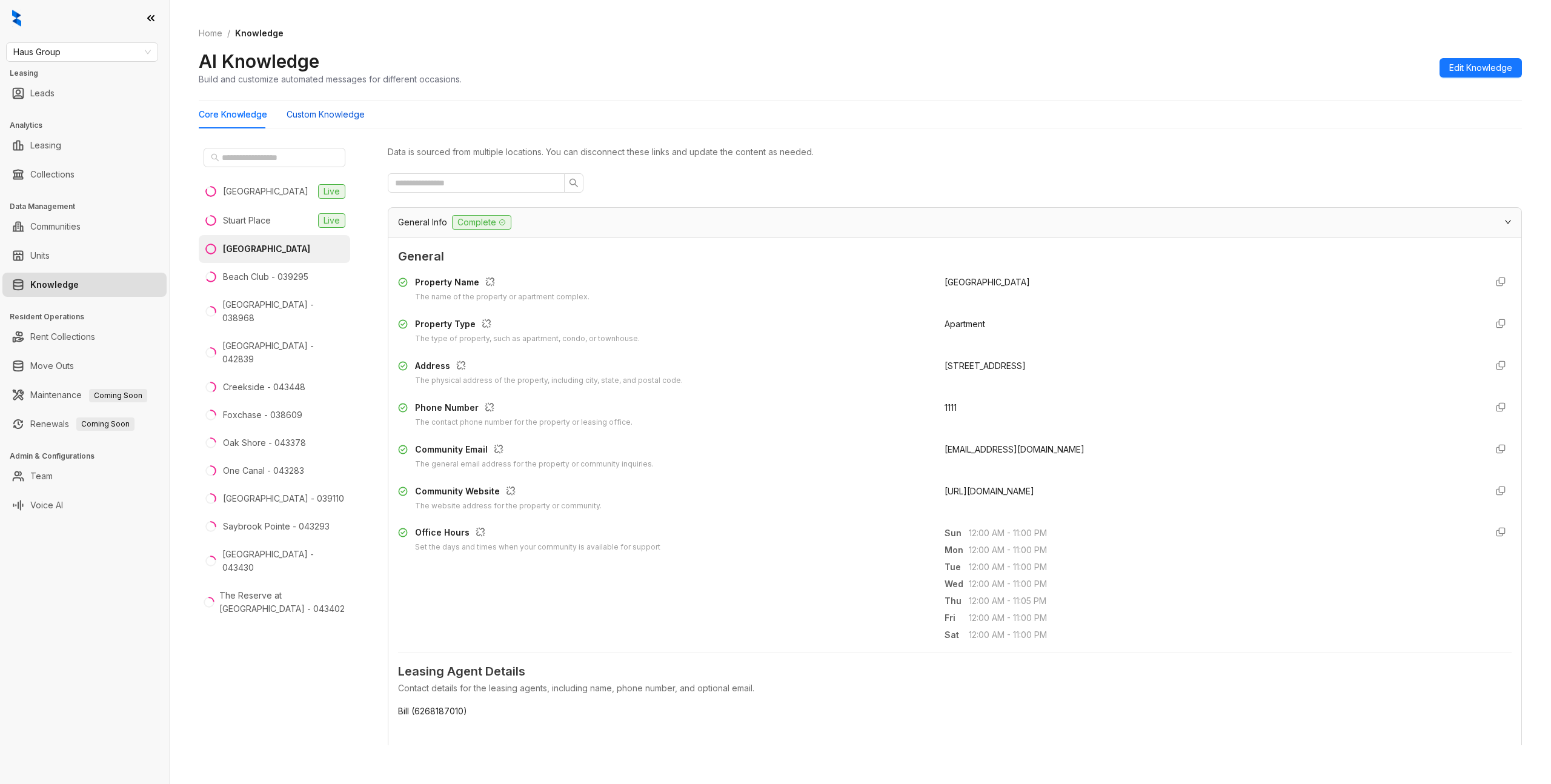
click at [324, 116] on Knowledge "Custom Knowledge" at bounding box center [326, 115] width 79 height 14
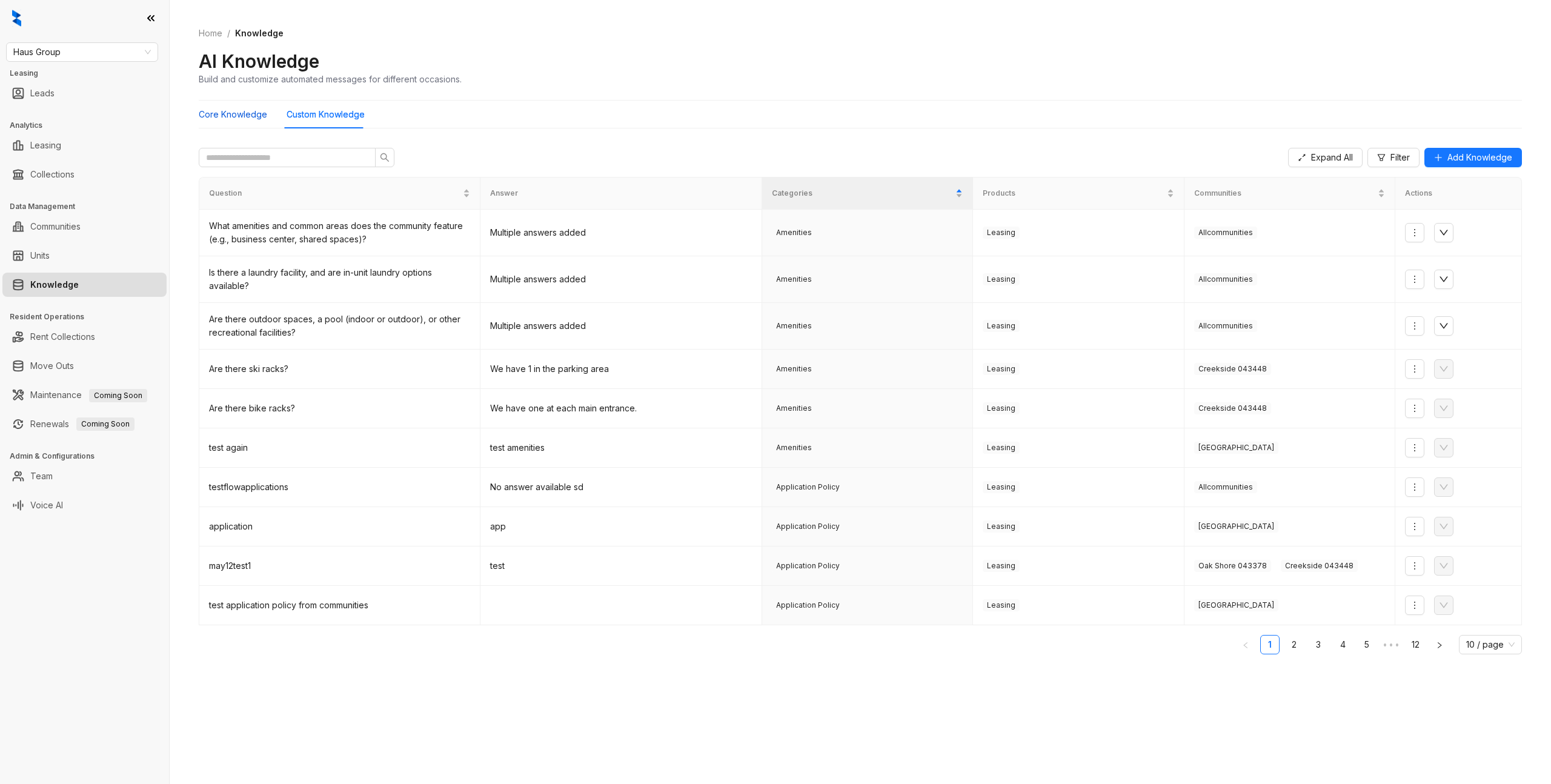
click at [223, 111] on Knowledge "Core Knowledge" at bounding box center [233, 115] width 68 height 14
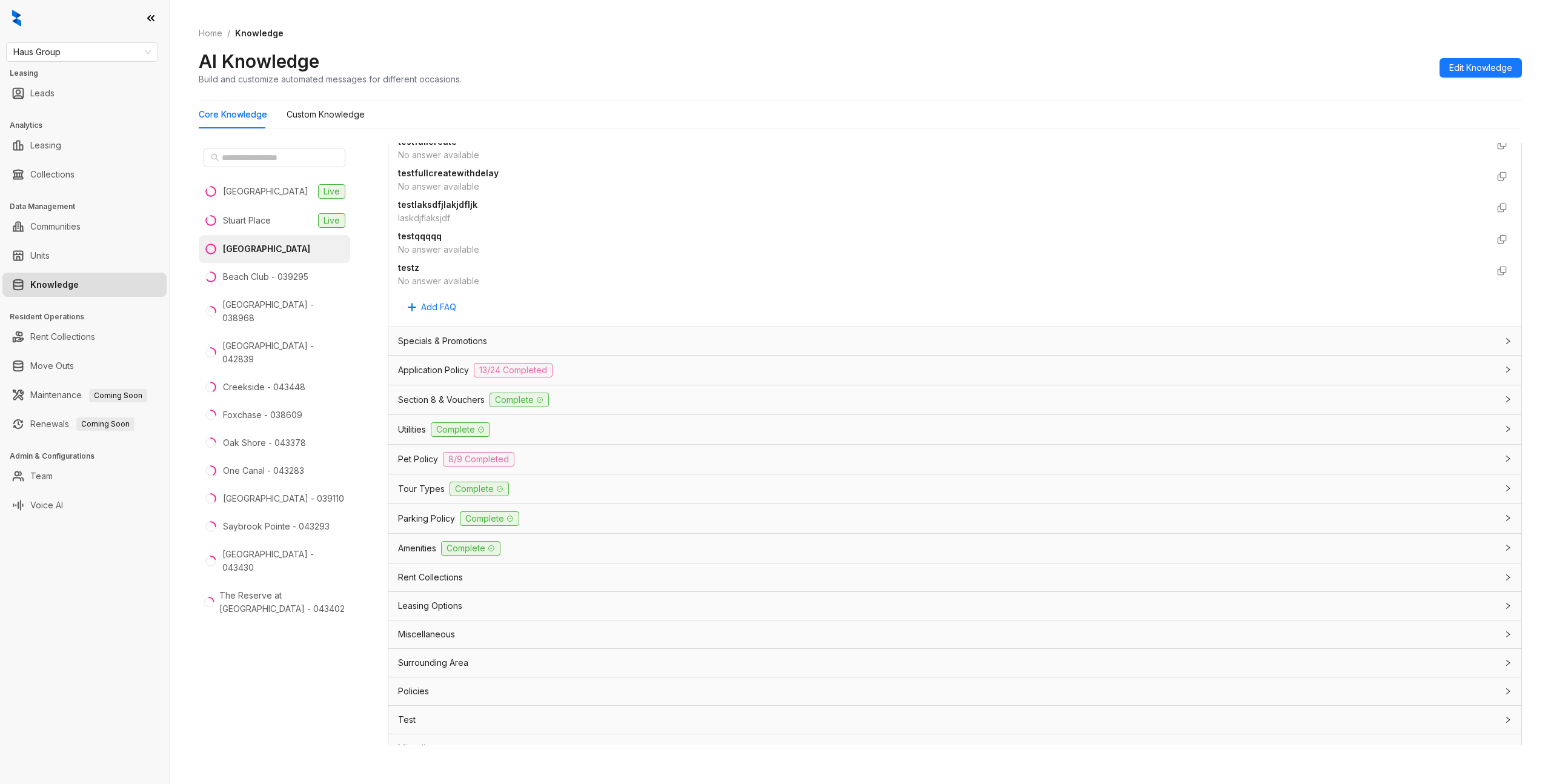
scroll to position [1114, 0]
click at [418, 339] on span "Specials & Promotions" at bounding box center [442, 343] width 89 height 14
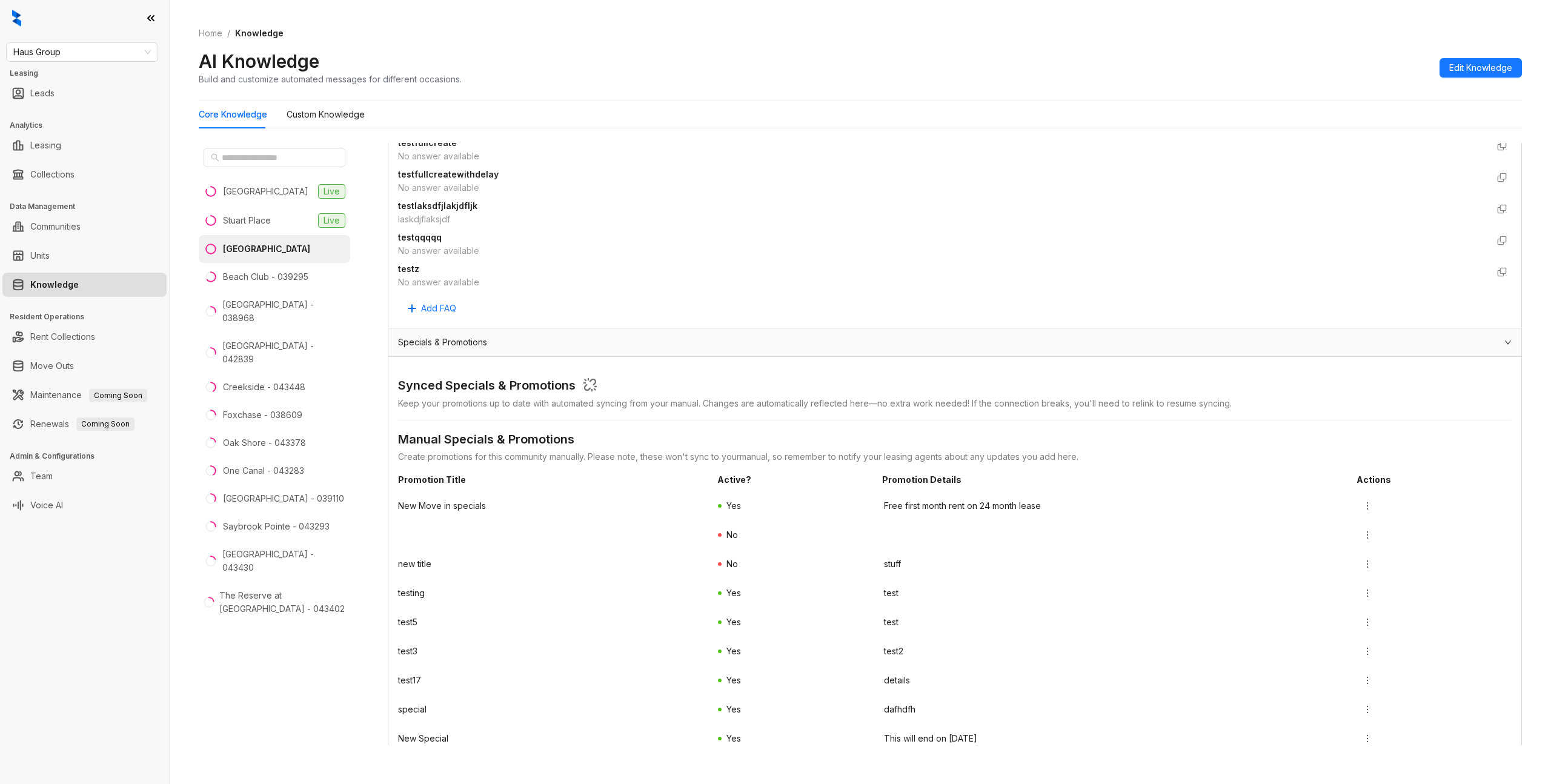
click at [443, 347] on span "Specials & Promotions" at bounding box center [442, 343] width 89 height 14
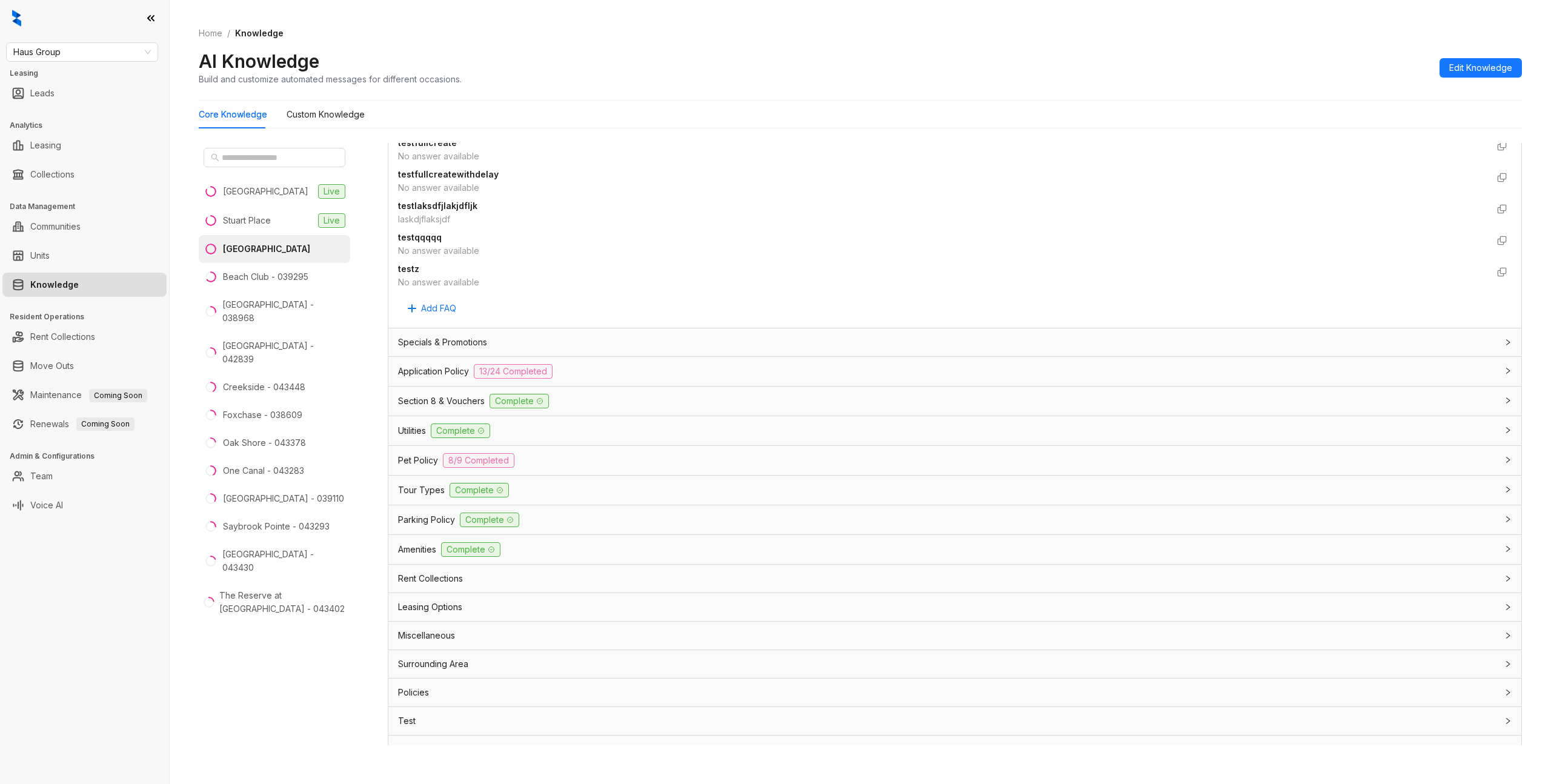
click at [404, 427] on span "Parking Policy" at bounding box center [426, 520] width 57 height 14
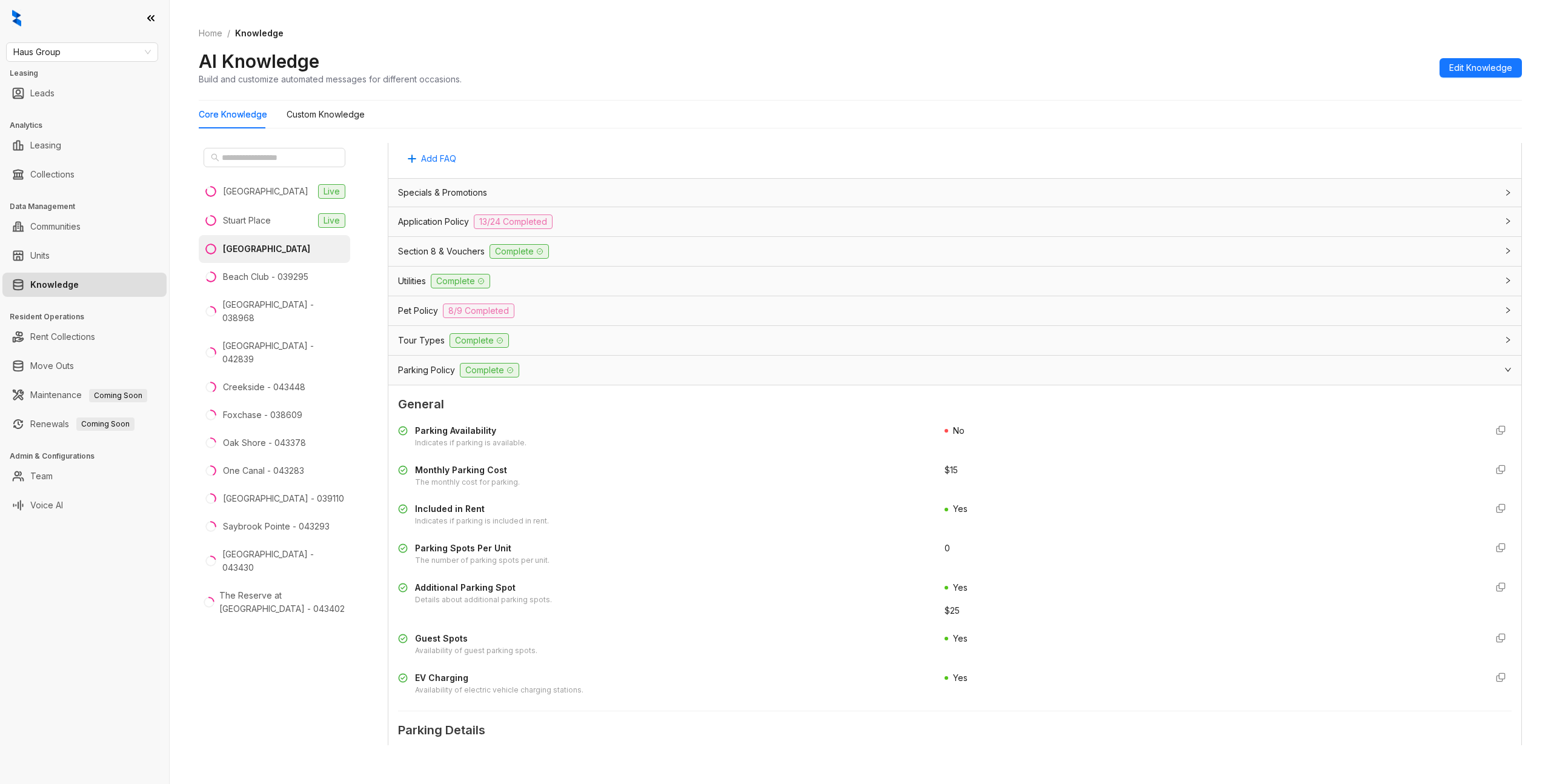
scroll to position [1260, 0]
click at [638, 252] on div "Section 8 & Vouchers Complete" at bounding box center [948, 253] width 1099 height 14
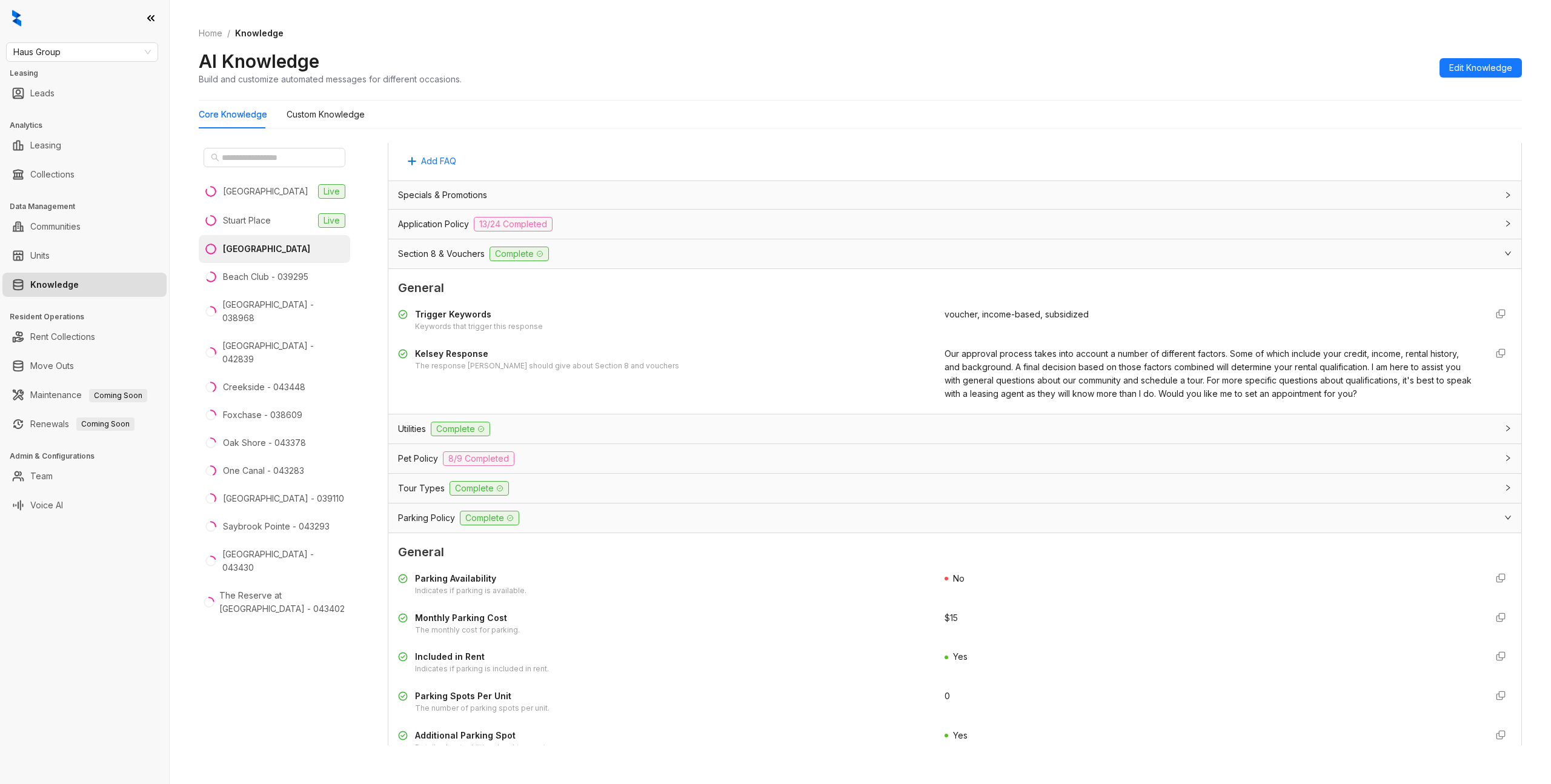
scroll to position [1263, 0]
click at [638, 252] on div "Section 8 & Vouchers Complete" at bounding box center [948, 251] width 1099 height 14
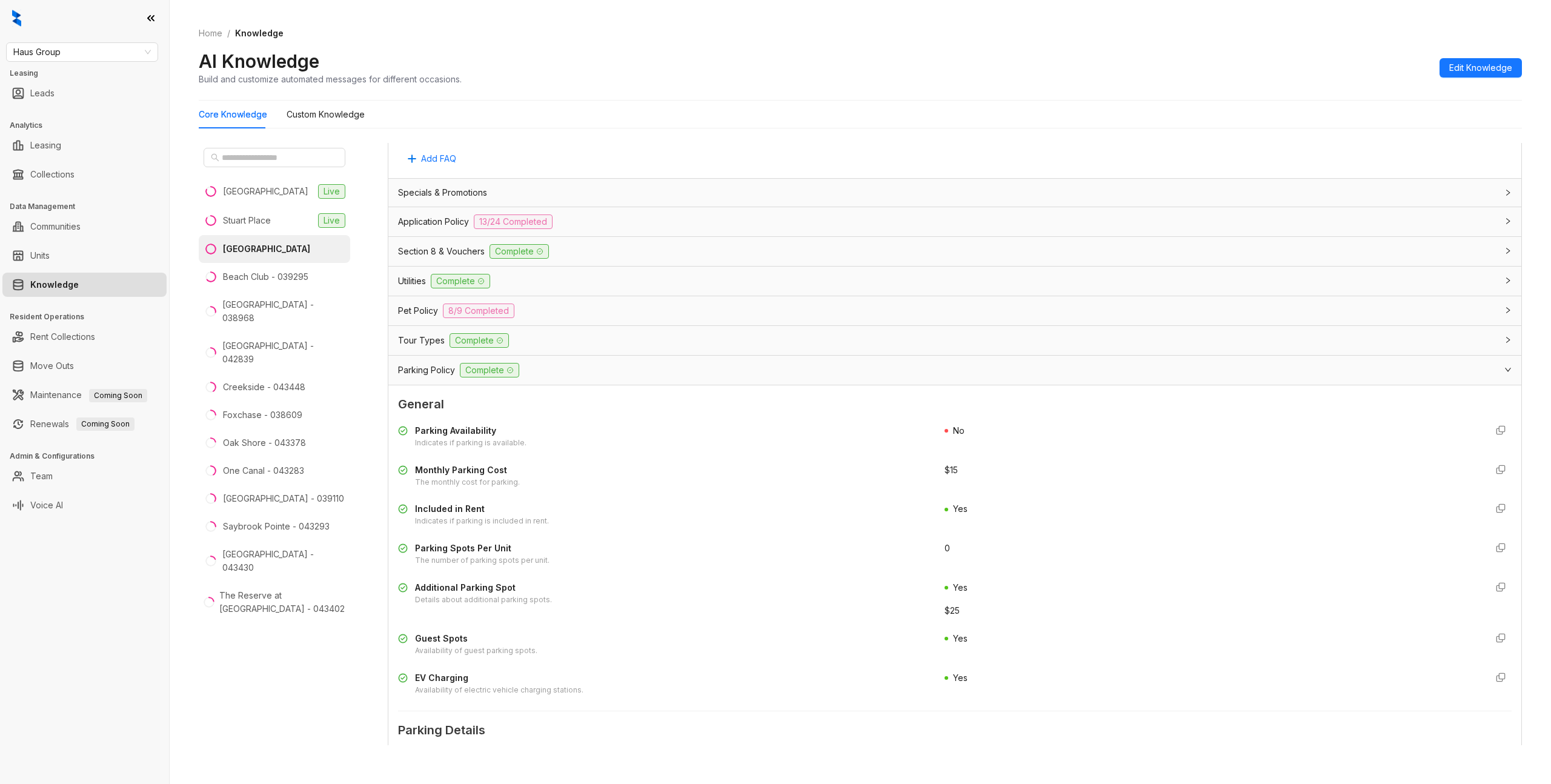
click at [608, 363] on div "Parking Policy Complete" at bounding box center [948, 370] width 1099 height 14
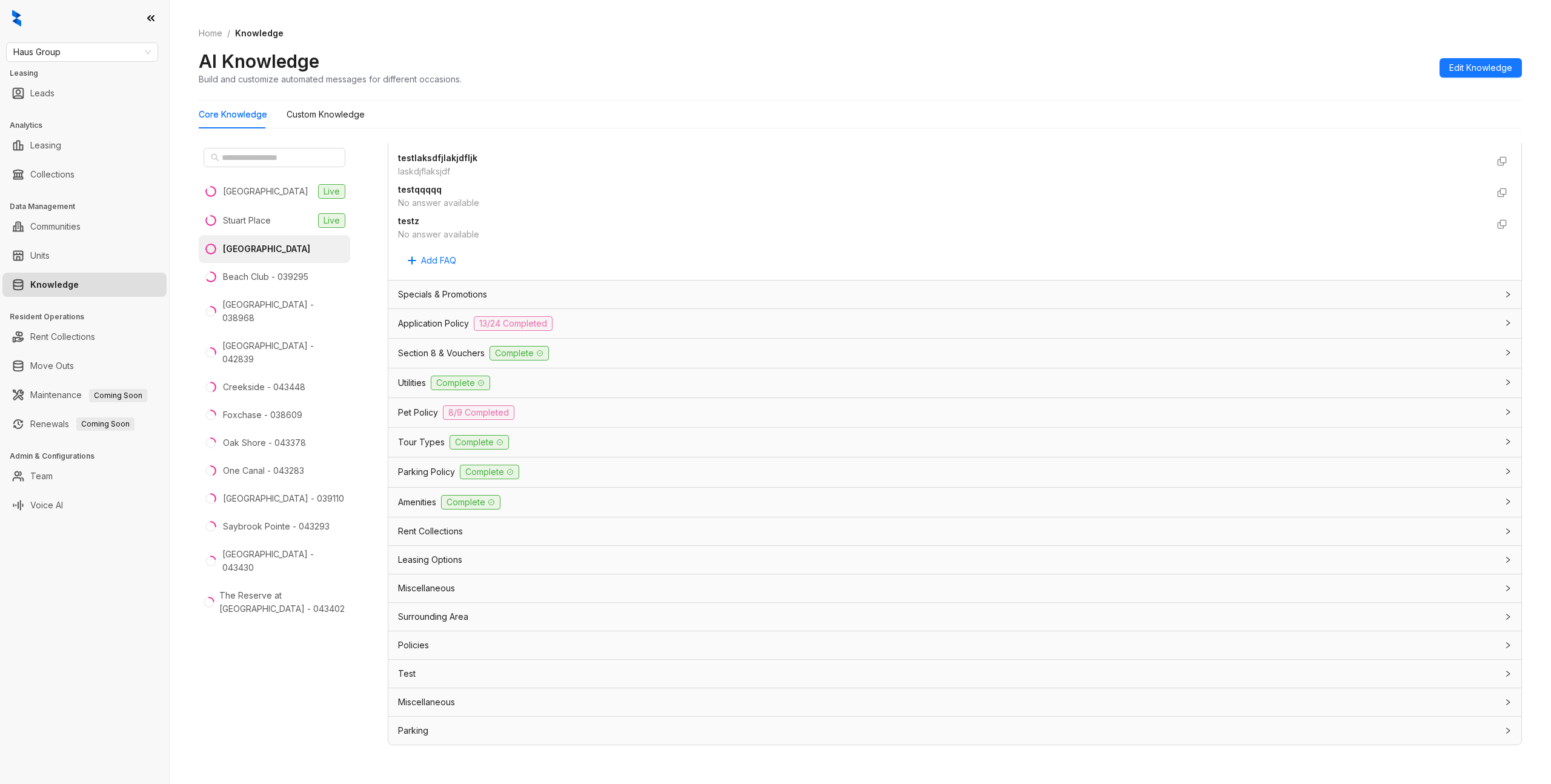
scroll to position [1161, 0]
click at [330, 116] on Knowledge "Custom Knowledge" at bounding box center [326, 115] width 79 height 14
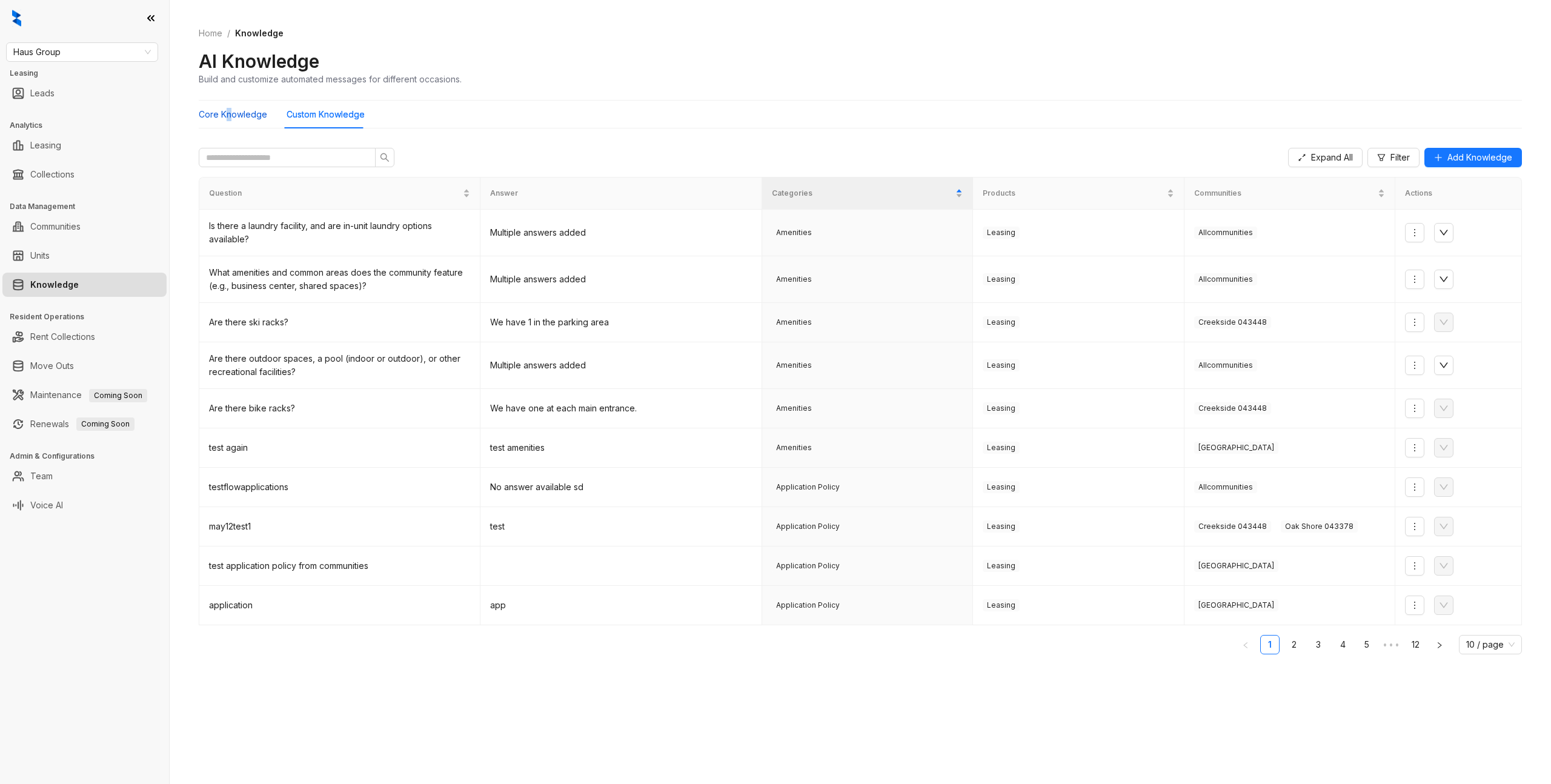
click at [229, 119] on Knowledge "Core Knowledge" at bounding box center [233, 115] width 68 height 14
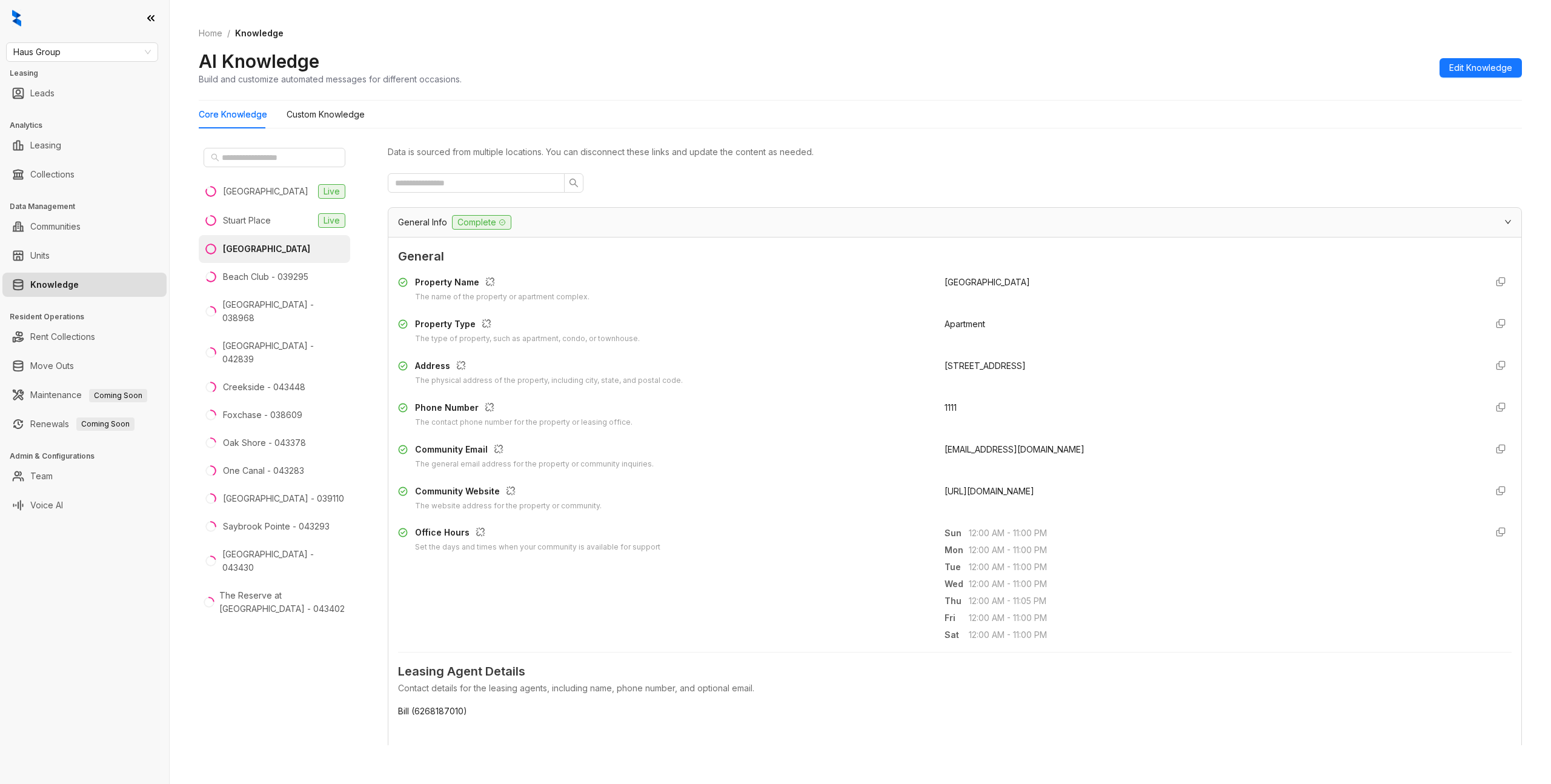
click at [421, 225] on span "General Info" at bounding box center [423, 222] width 49 height 14
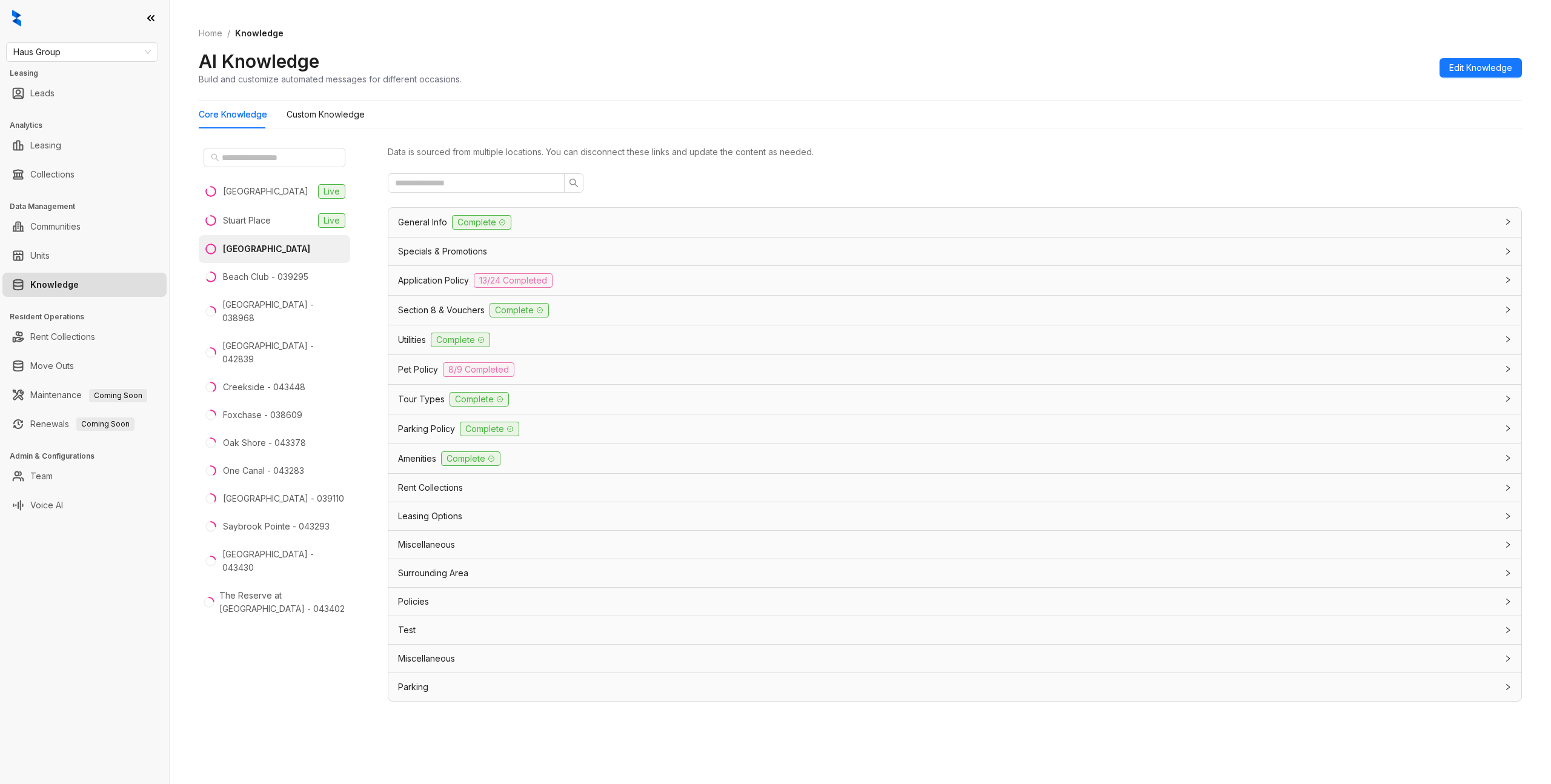
click at [867, 66] on div "AI Knowledge Build and customize automated messages for different occasions. Ed…" at bounding box center [860, 68] width 1324 height 35
drag, startPoint x: 950, startPoint y: 164, endPoint x: 855, endPoint y: 161, distance: 95.0
click at [950, 164] on div "Data is sourced from multiple locations. You can disconnect these links and upd…" at bounding box center [955, 422] width 1135 height 558
click at [306, 427] on div "[GEOGRAPHIC_DATA] [GEOGRAPHIC_DATA] - [GEOGRAPHIC_DATA] - 038968 [GEOGRAPHIC_DA…" at bounding box center [274, 444] width 152 height 602
click at [920, 427] on div "Data is sourced from multiple locations. You can disconnect these links and upd…" at bounding box center [955, 448] width 1135 height 612
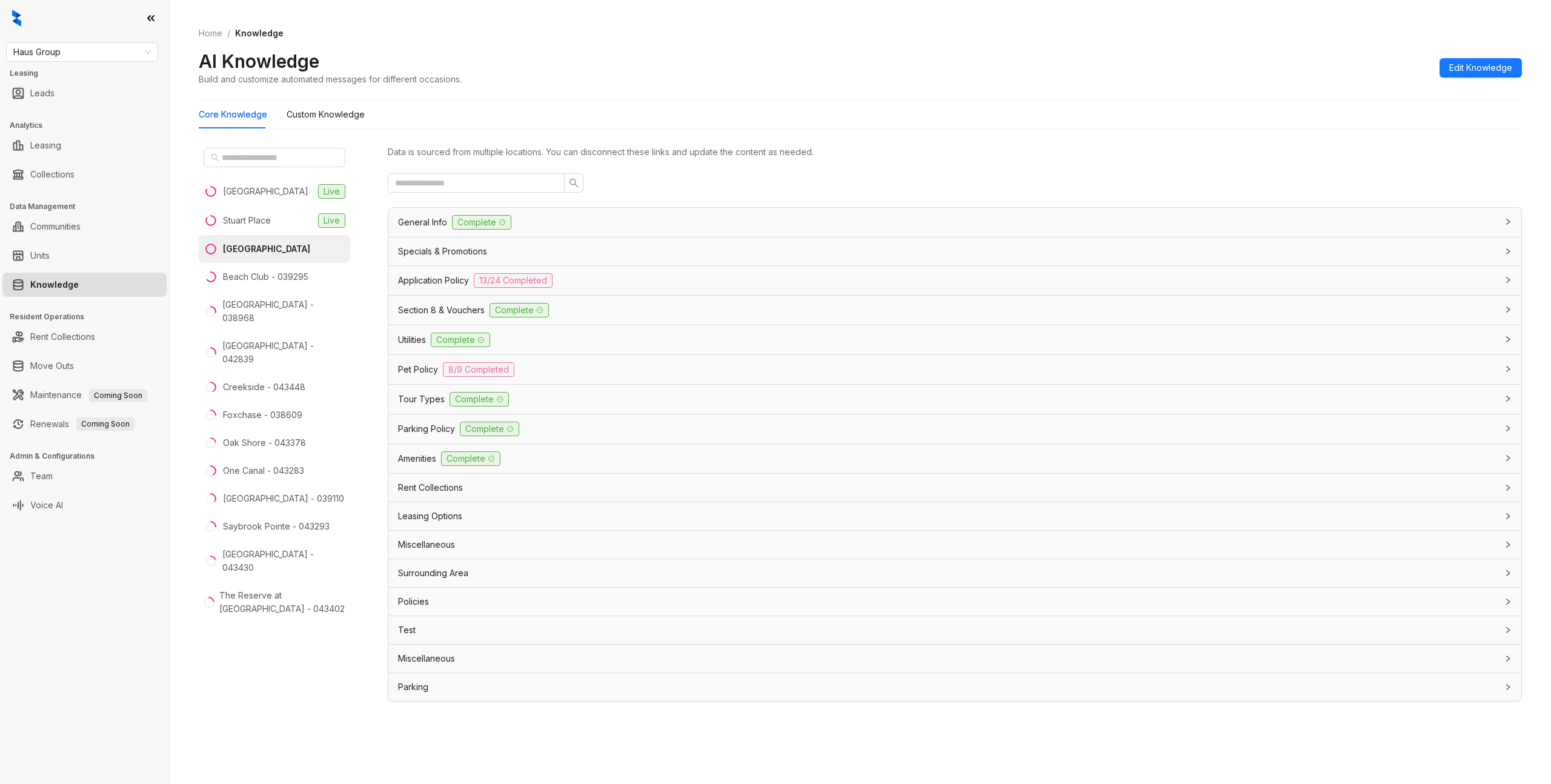
click at [933, 85] on div "AI Knowledge Build and customize automated messages for different occasions. Ed…" at bounding box center [860, 68] width 1324 height 35
click at [109, 427] on div "Haus Group Leasing Leads Analytics Leasing Collections Data Management Communit…" at bounding box center [85, 392] width 169 height 784
click at [259, 427] on div "[GEOGRAPHIC_DATA] [GEOGRAPHIC_DATA] - [GEOGRAPHIC_DATA] - 038968 [GEOGRAPHIC_DA…" at bounding box center [274, 444] width 152 height 602
click at [283, 427] on div "[GEOGRAPHIC_DATA] [GEOGRAPHIC_DATA] - [GEOGRAPHIC_DATA] - 038968 [GEOGRAPHIC_DA…" at bounding box center [274, 444] width 152 height 602
click at [870, 427] on div "Data is sourced from multiple locations. You can disconnect these links and upd…" at bounding box center [955, 448] width 1135 height 612
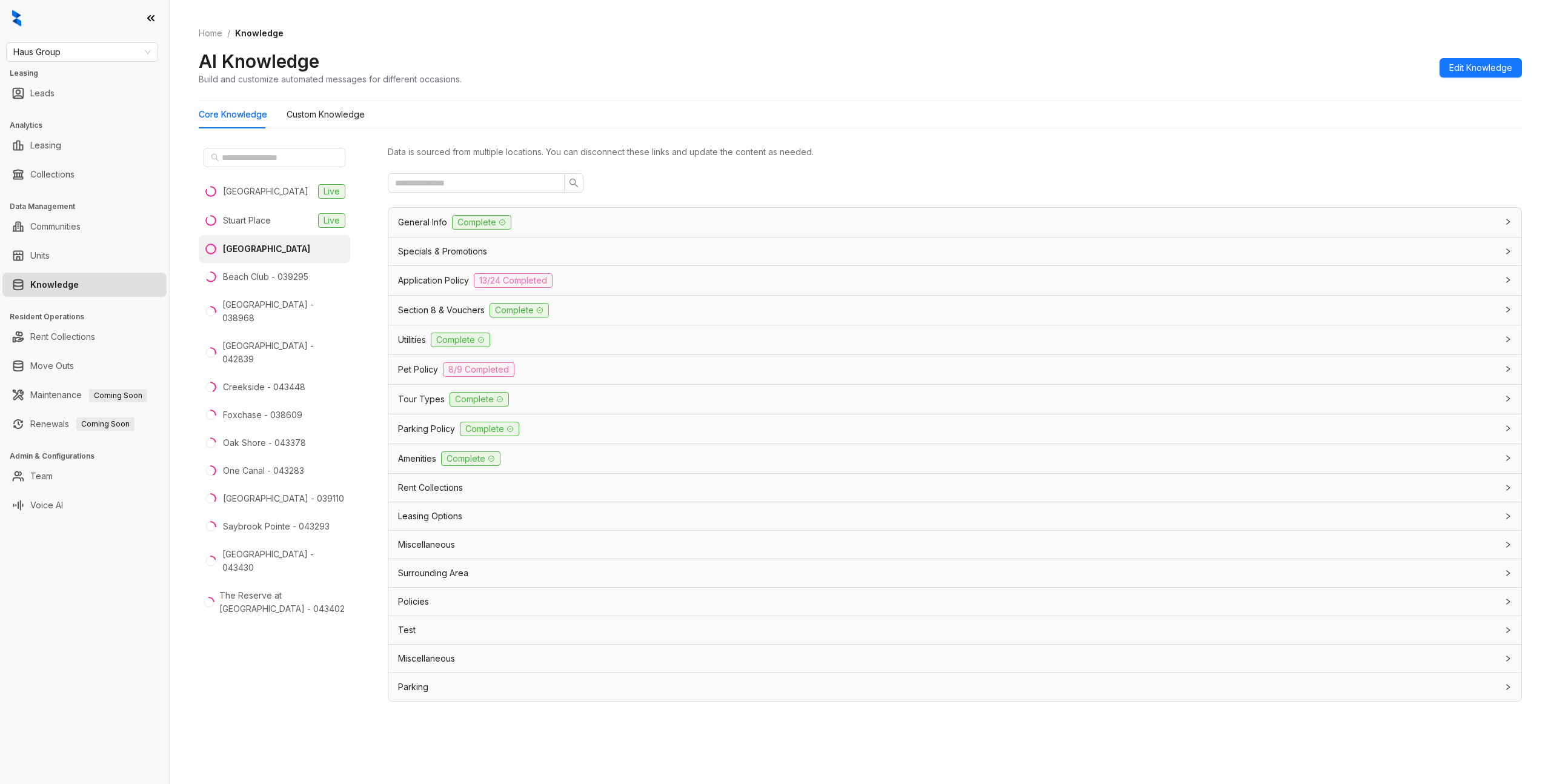
click at [965, 134] on div "Core Knowledge Custom Knowledge Casa West Live [GEOGRAPHIC_DATA] [GEOGRAPHIC_DA…" at bounding box center [860, 428] width 1324 height 655
